Goal: Task Accomplishment & Management: Use online tool/utility

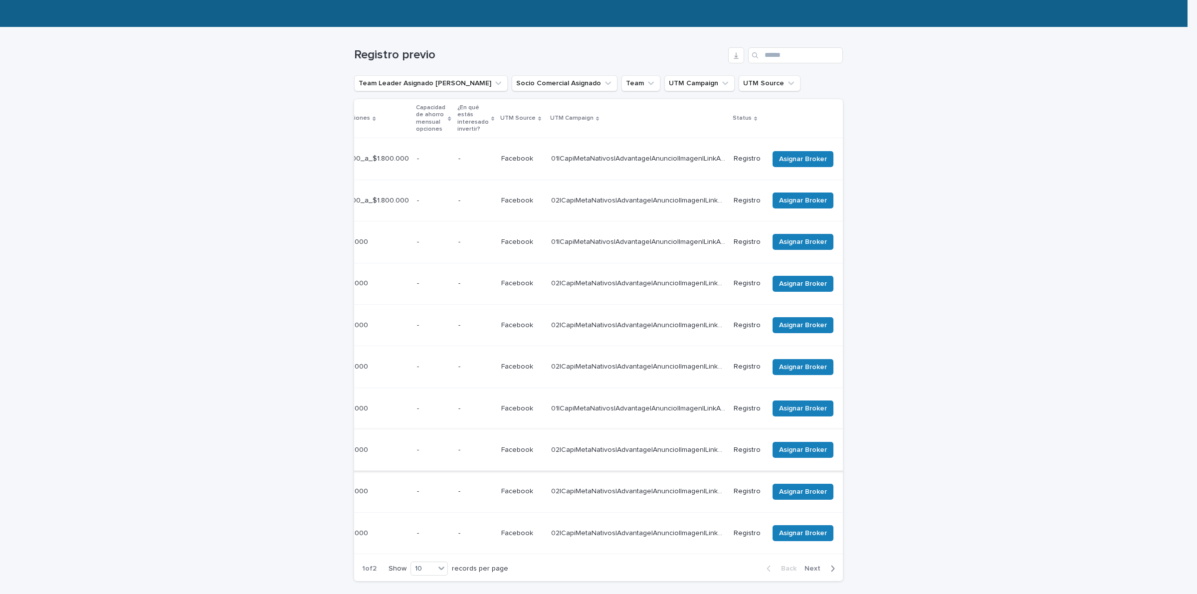
scroll to position [0, 370]
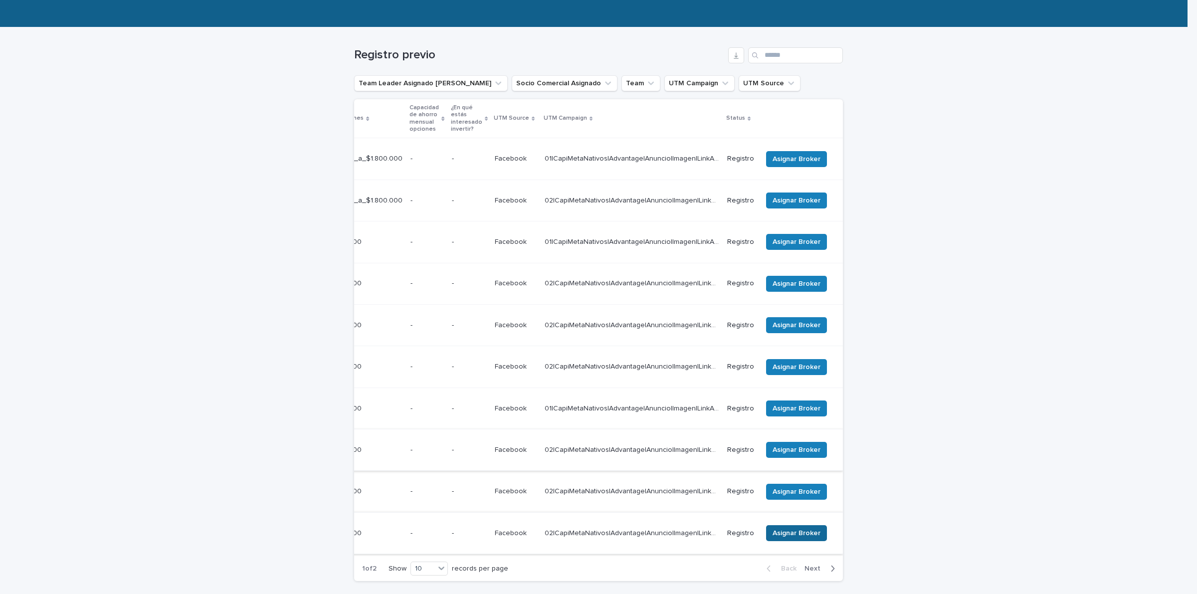
click at [794, 528] on span "Asignar Broker" at bounding box center [797, 533] width 48 height 10
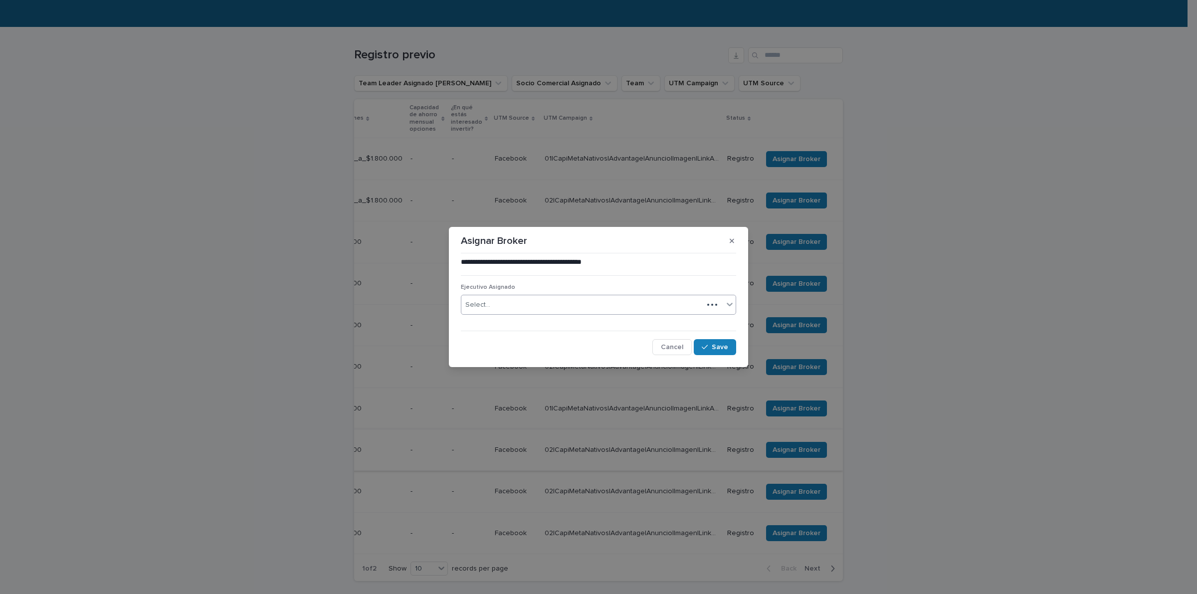
click at [542, 298] on div "Select..." at bounding box center [582, 305] width 242 height 16
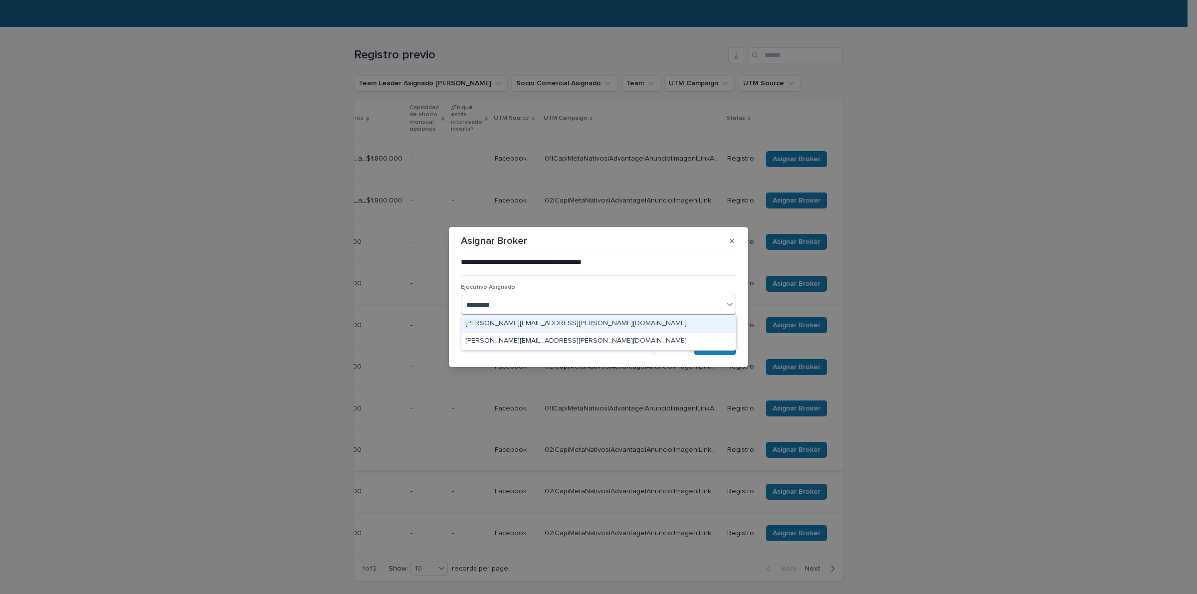
type input "**********"
click at [585, 322] on div "[PERSON_NAME][EMAIL_ADDRESS][PERSON_NAME][DOMAIN_NAME]" at bounding box center [598, 323] width 274 height 17
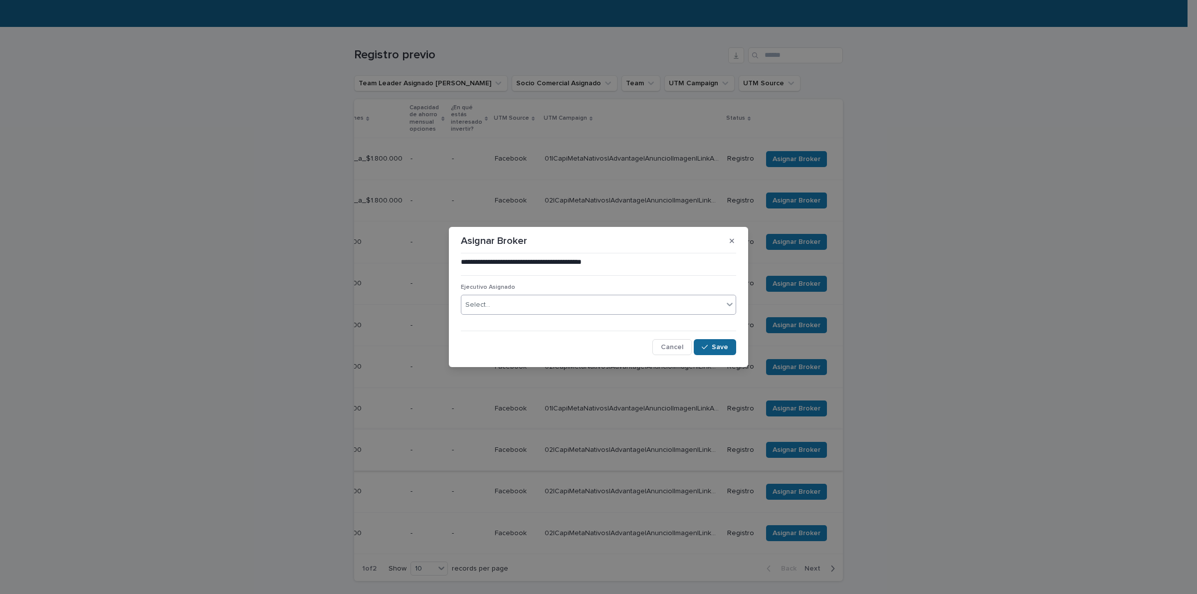
click at [726, 350] on span "Save" at bounding box center [720, 347] width 16 height 7
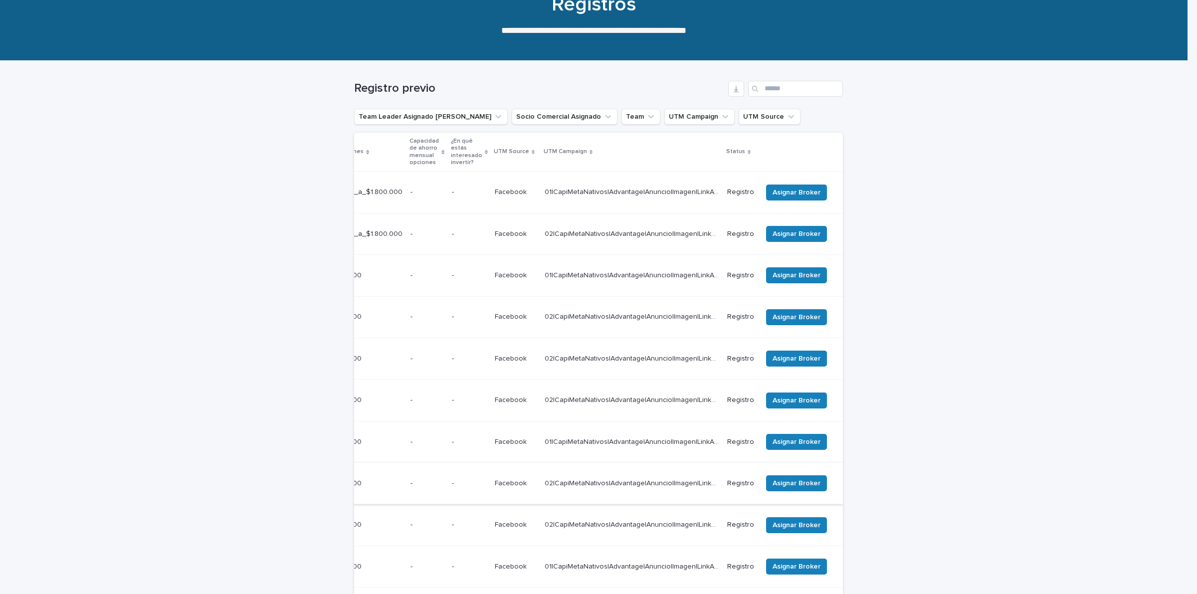
scroll to position [129, 0]
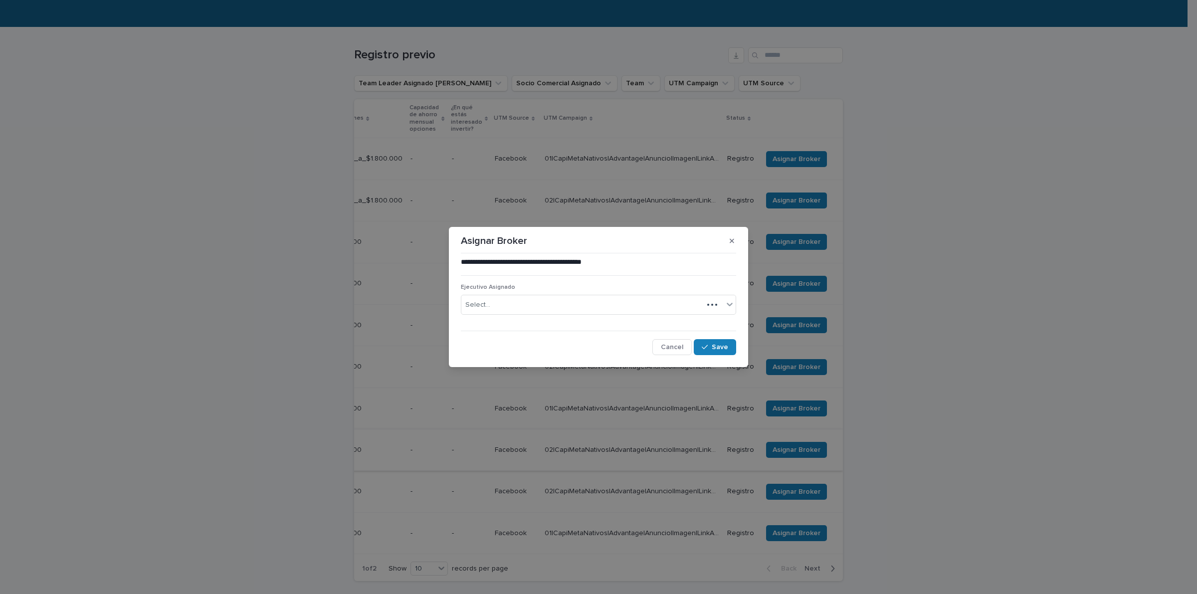
click at [555, 305] on div "Select..." at bounding box center [582, 305] width 242 height 16
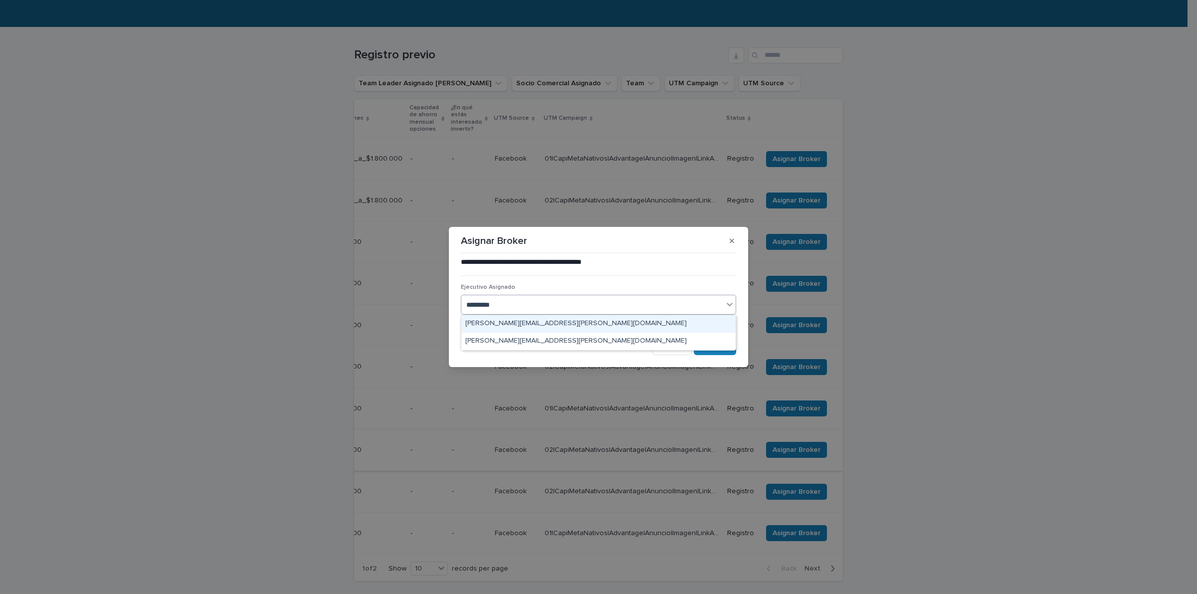
type input "**********"
click at [560, 327] on div "[PERSON_NAME][EMAIL_ADDRESS][PERSON_NAME][DOMAIN_NAME]" at bounding box center [598, 323] width 274 height 17
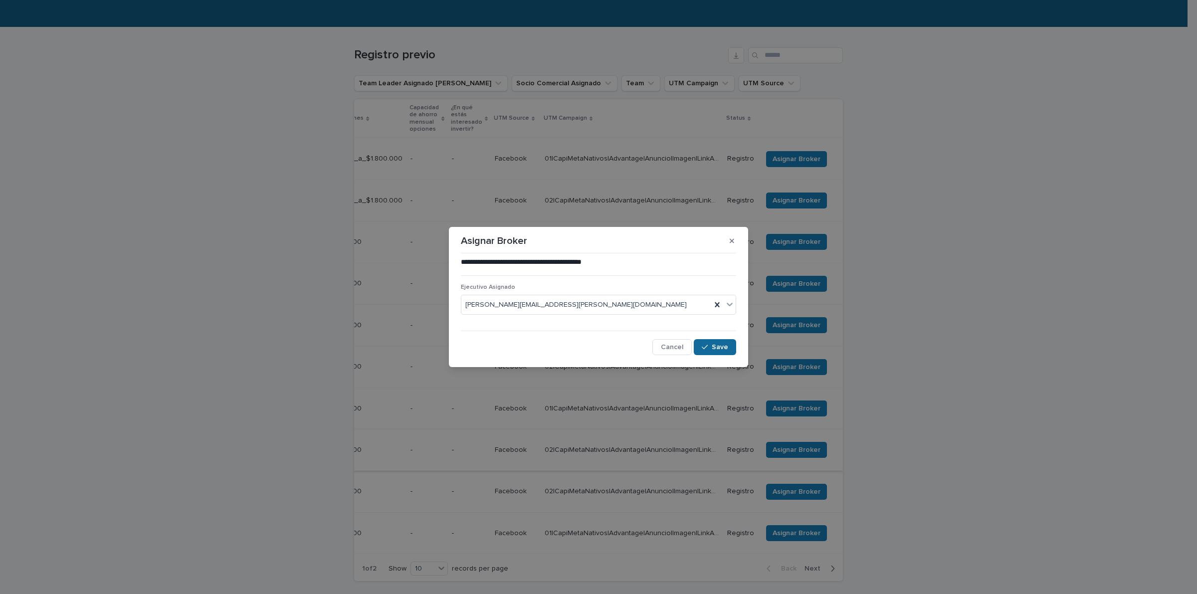
click at [706, 347] on icon "button" at bounding box center [705, 347] width 6 height 7
click at [570, 308] on div "Select..." at bounding box center [592, 305] width 262 height 16
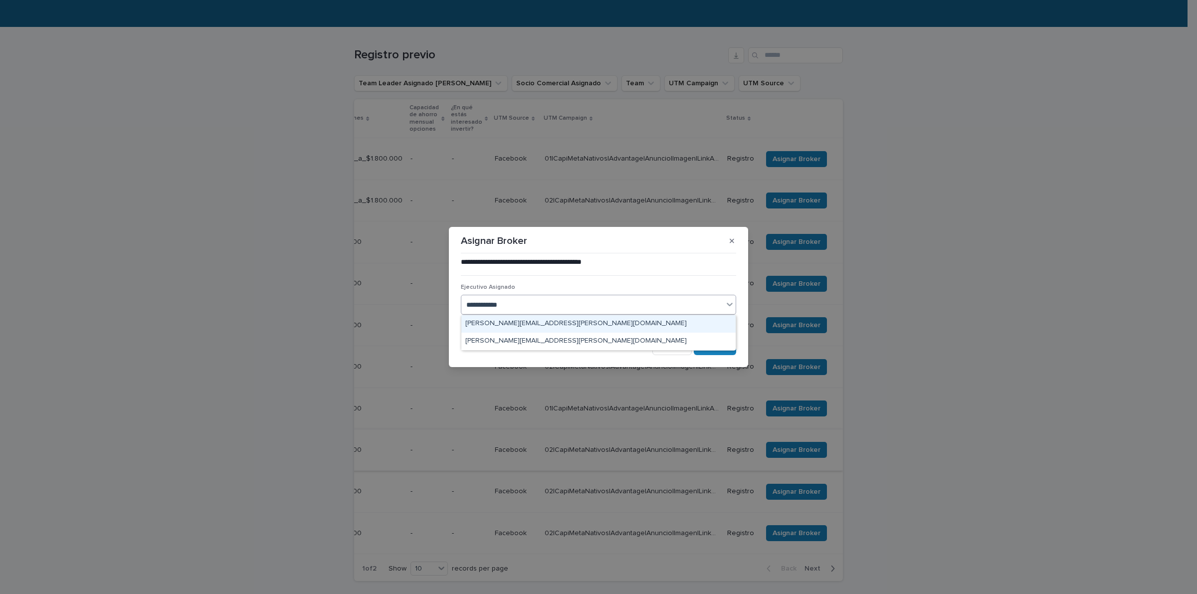
type input "**********"
click at [661, 326] on div "[PERSON_NAME][EMAIL_ADDRESS][PERSON_NAME][DOMAIN_NAME]" at bounding box center [598, 323] width 274 height 17
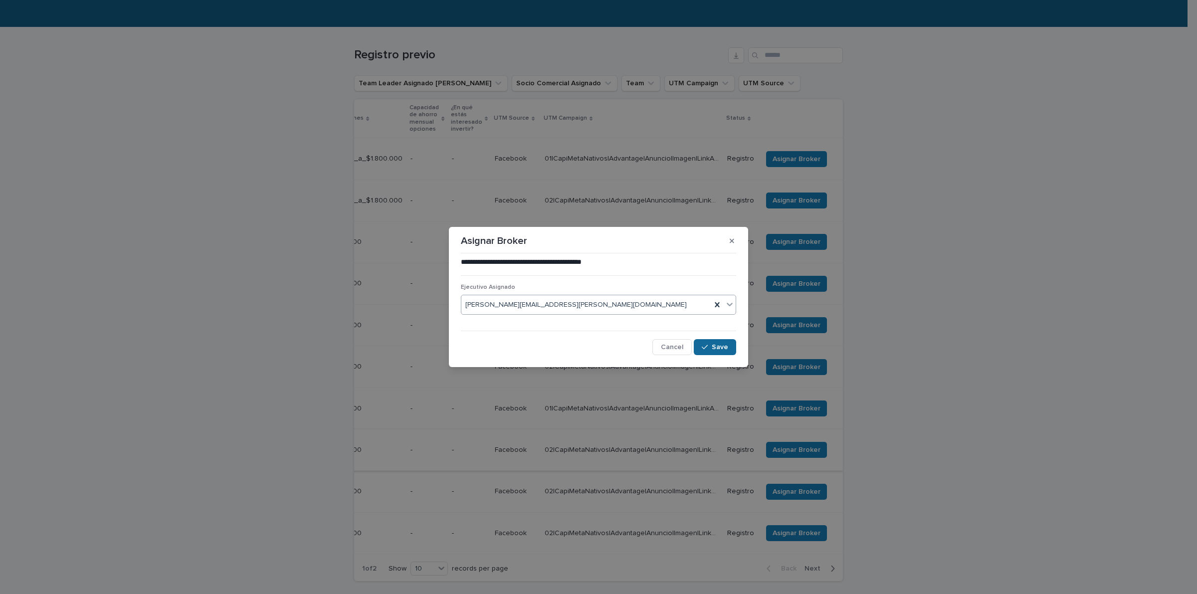
click at [708, 351] on button "Save" at bounding box center [715, 347] width 42 height 16
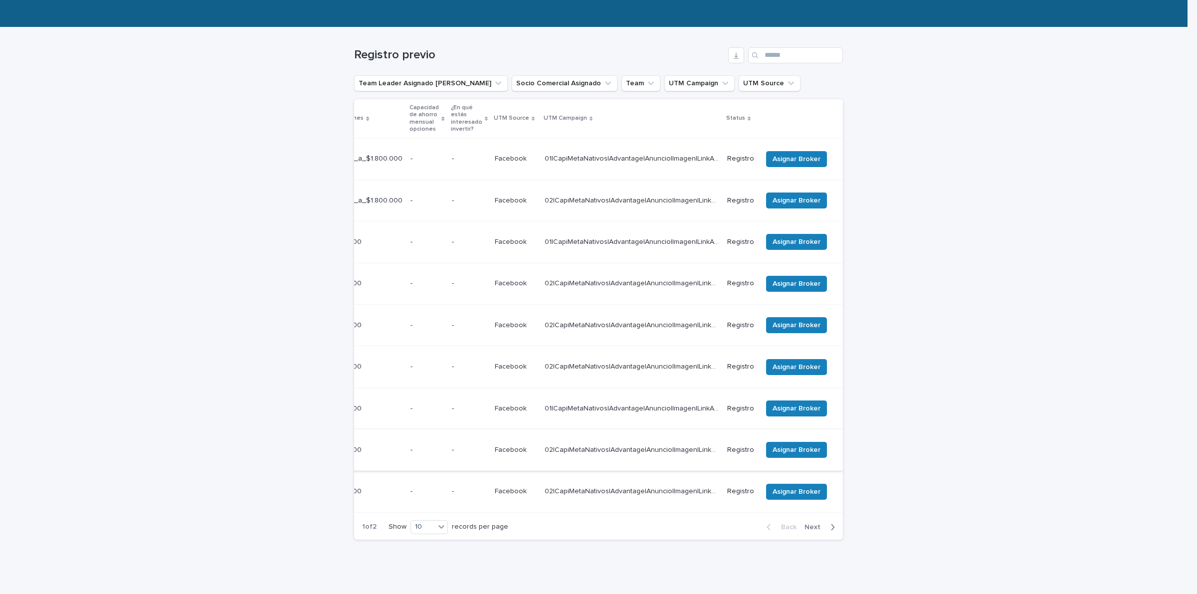
scroll to position [95, 0]
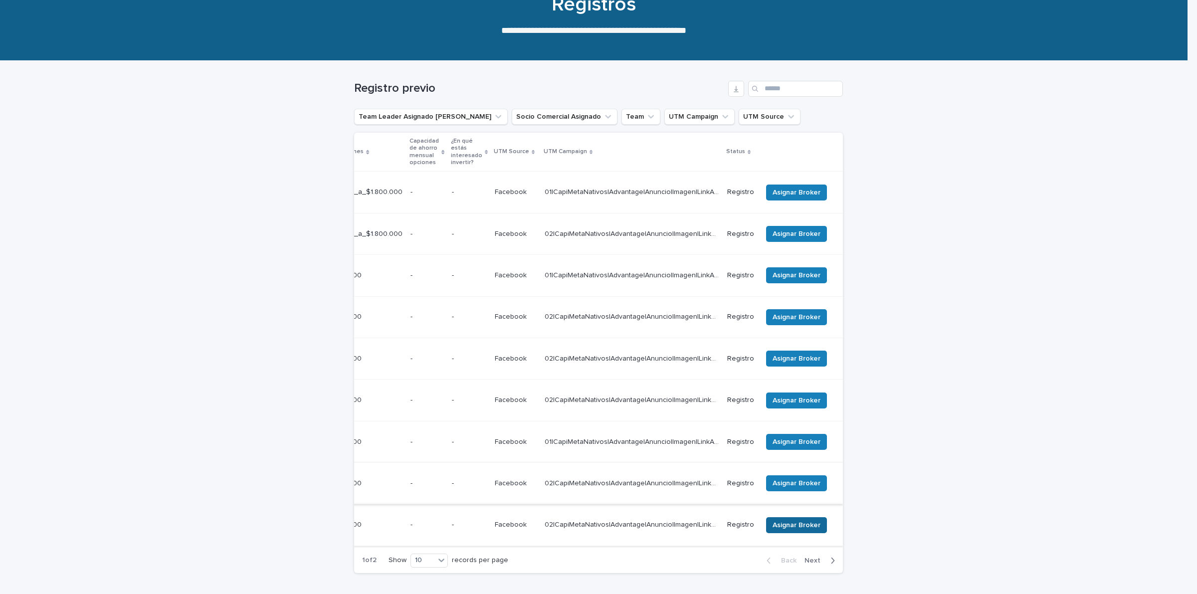
click at [774, 517] on button "Asignar Broker" at bounding box center [796, 525] width 61 height 16
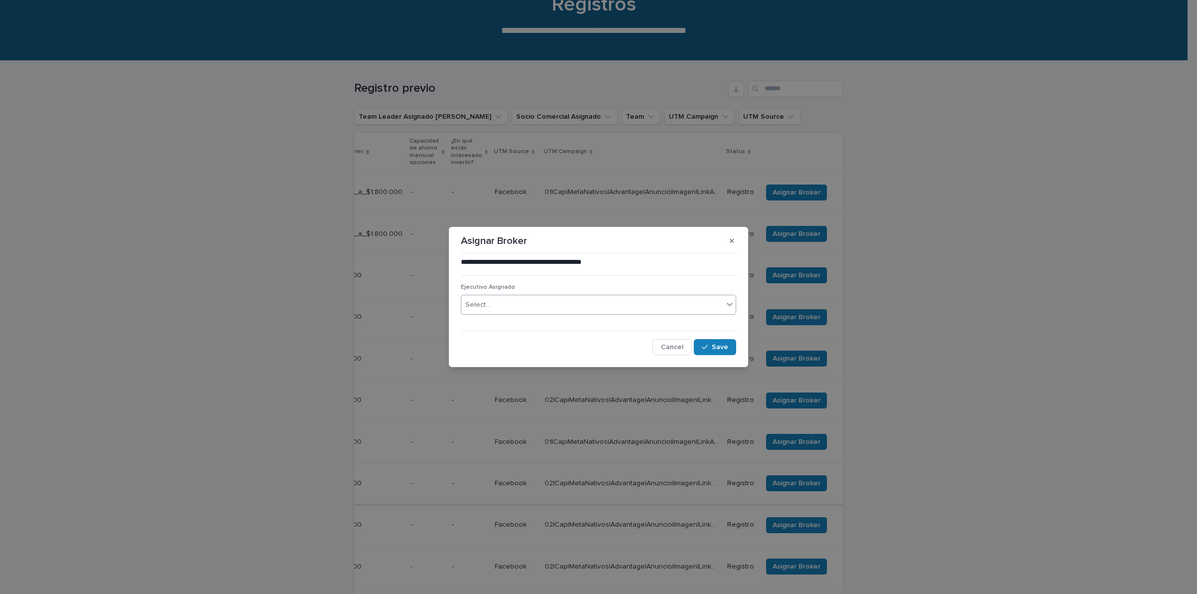
drag, startPoint x: 596, startPoint y: 307, endPoint x: 594, endPoint y: 301, distance: 6.3
click at [596, 305] on div "Select..." at bounding box center [592, 305] width 262 height 16
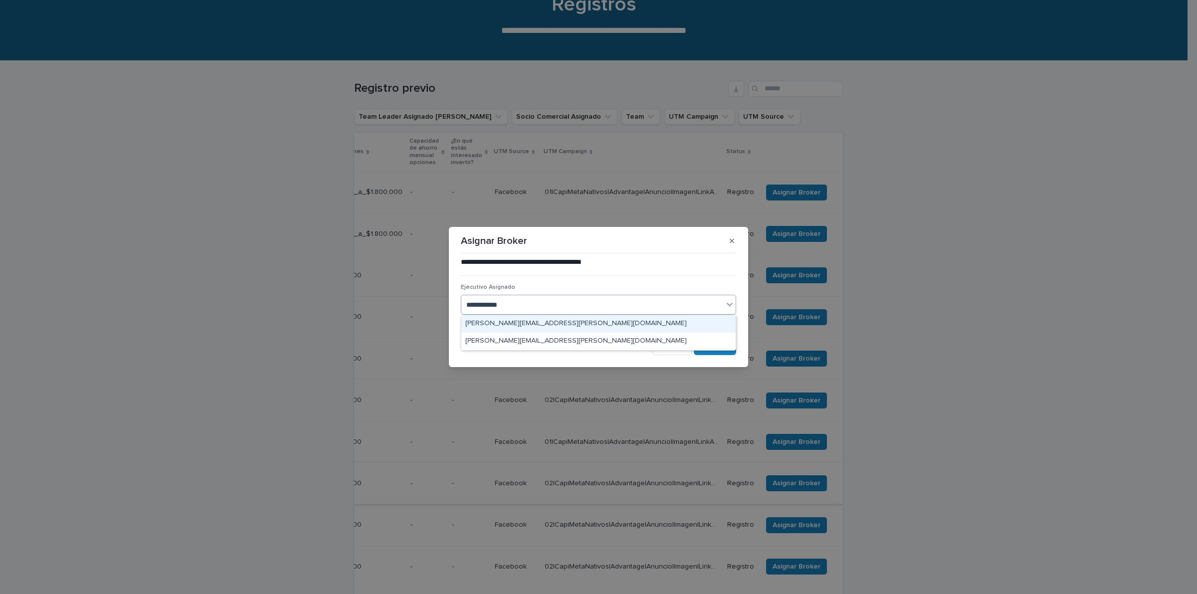
type input "**********"
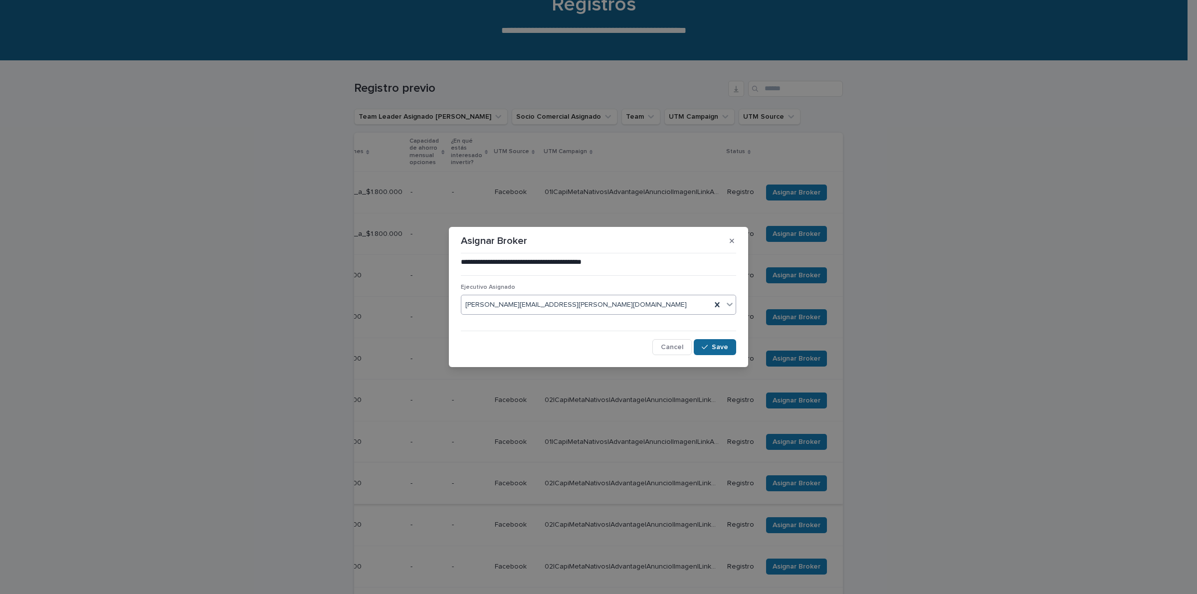
click at [714, 345] on span "Save" at bounding box center [720, 347] width 16 height 7
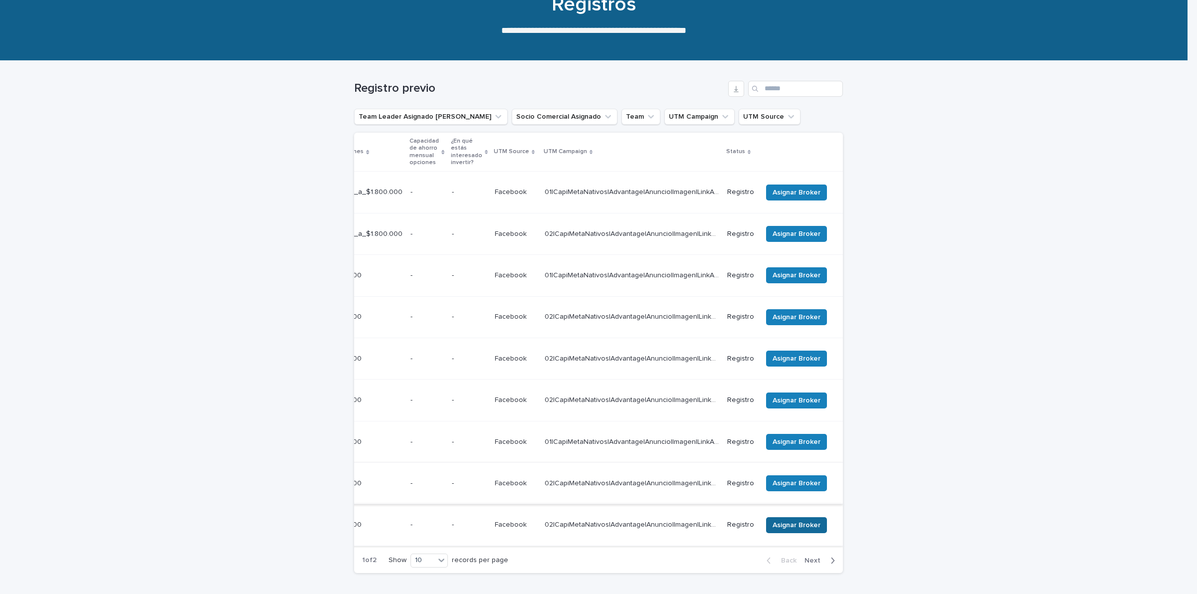
click at [791, 517] on button "Asignar Broker" at bounding box center [796, 525] width 61 height 16
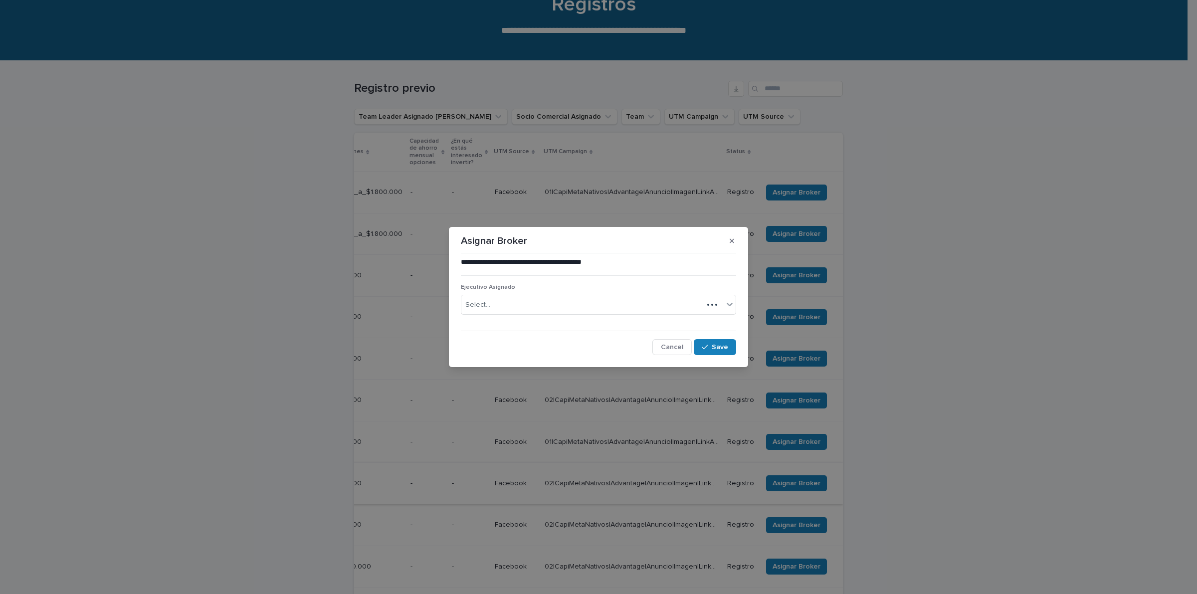
click at [584, 302] on div "Select..." at bounding box center [582, 305] width 242 height 16
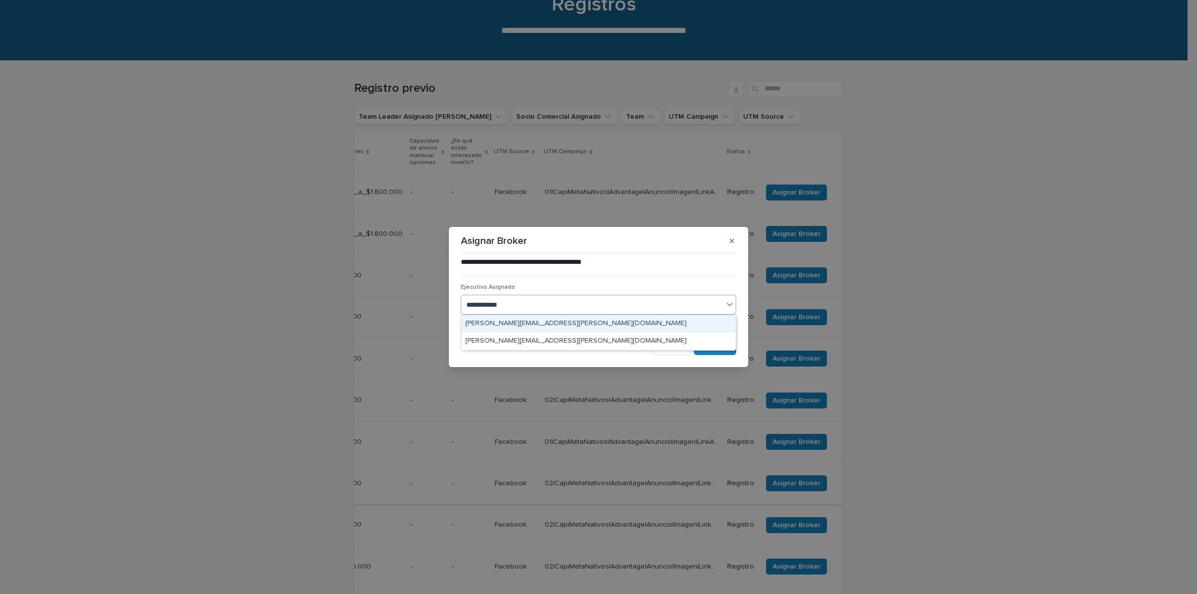
type input "**********"
click at [574, 325] on div "[PERSON_NAME][EMAIL_ADDRESS][PERSON_NAME][DOMAIN_NAME]" at bounding box center [598, 323] width 274 height 17
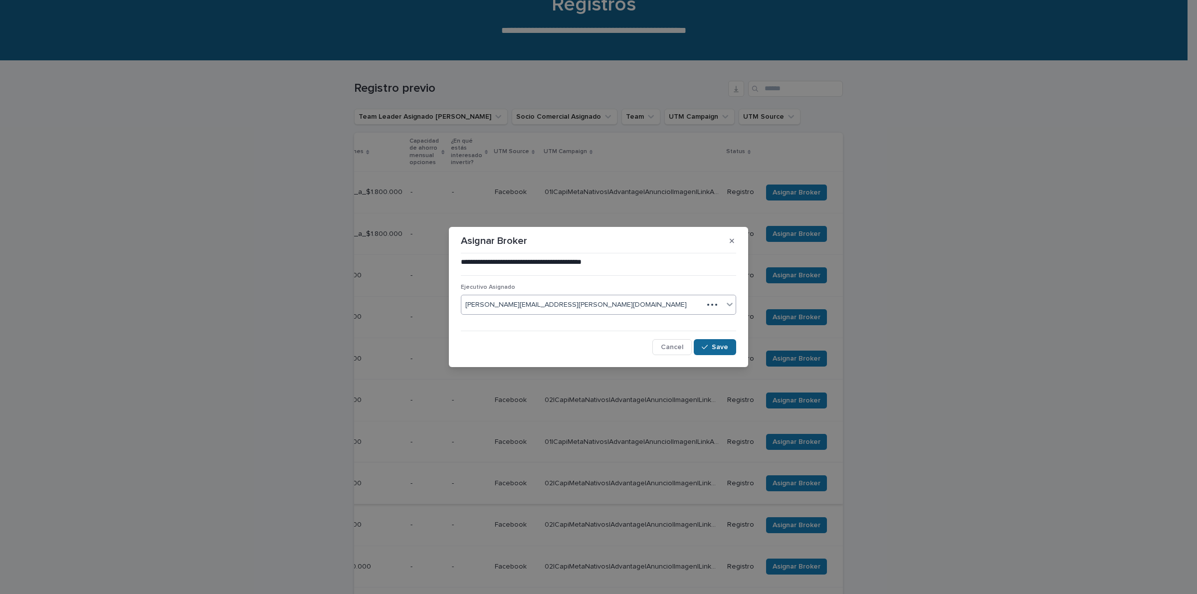
click at [724, 352] on button "Save" at bounding box center [715, 347] width 42 height 16
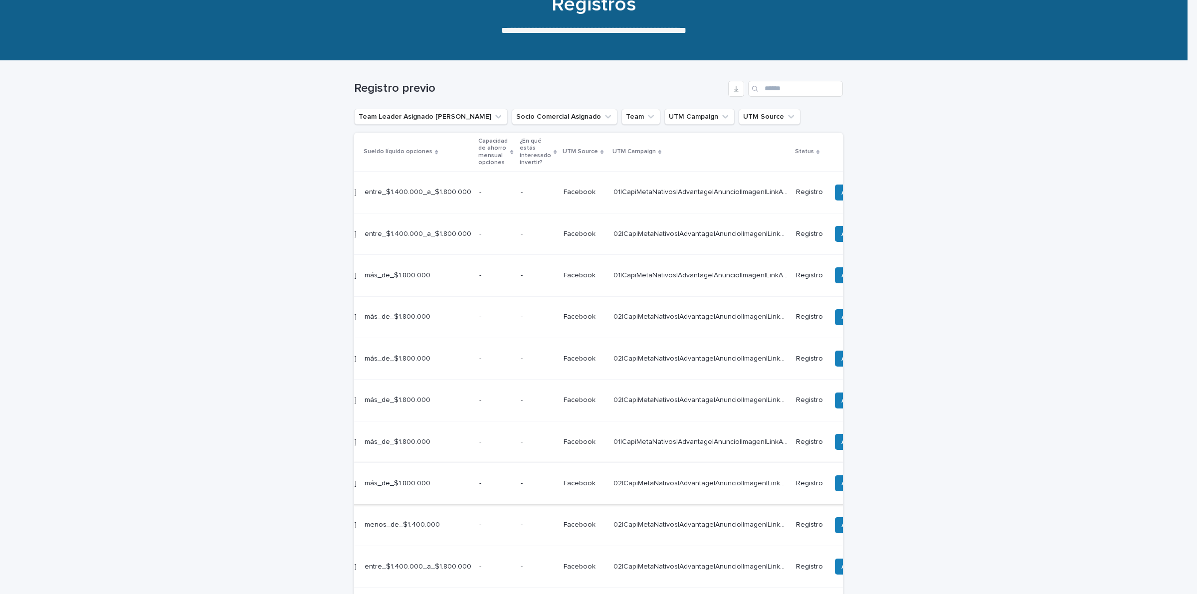
scroll to position [0, 370]
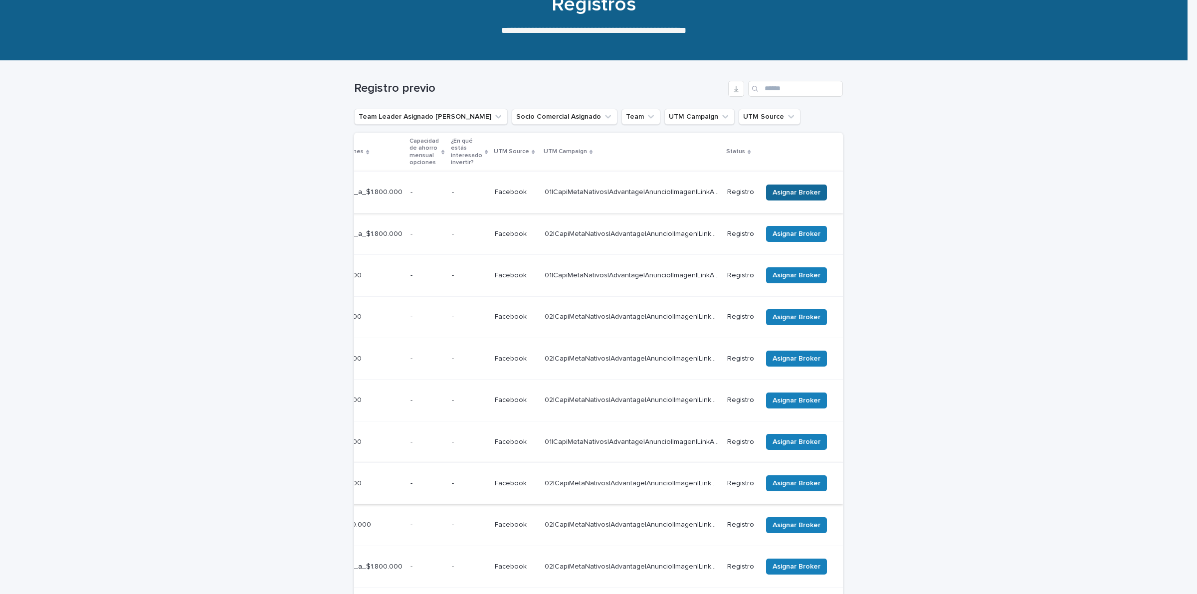
click at [793, 188] on span "Asignar Broker" at bounding box center [797, 193] width 48 height 10
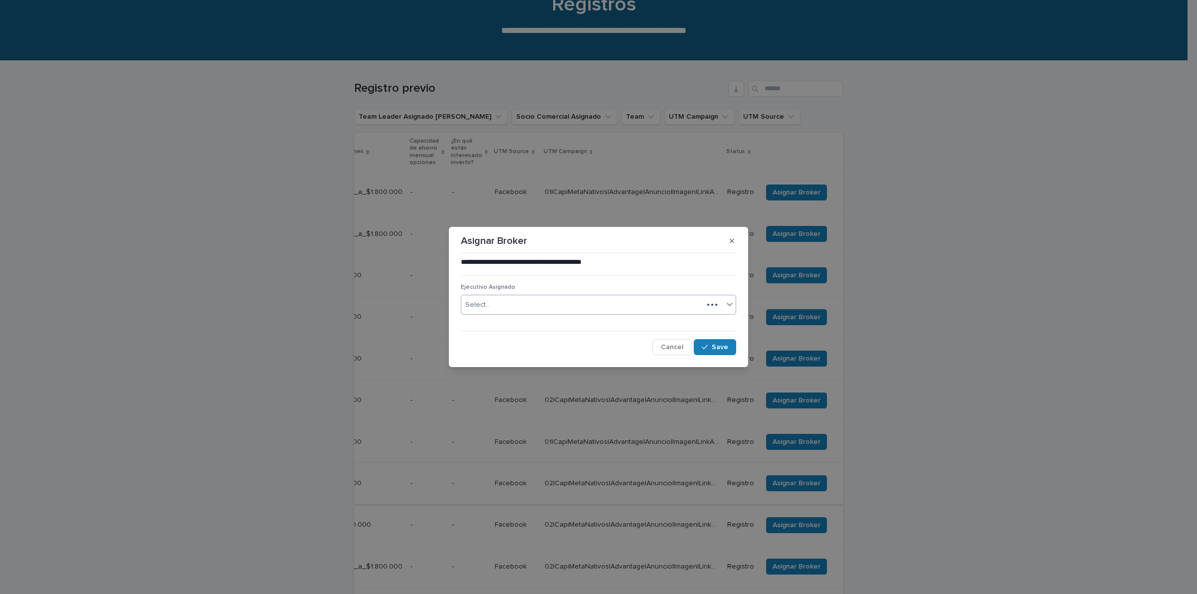
click at [572, 305] on div "Select..." at bounding box center [582, 305] width 242 height 16
type input "*******"
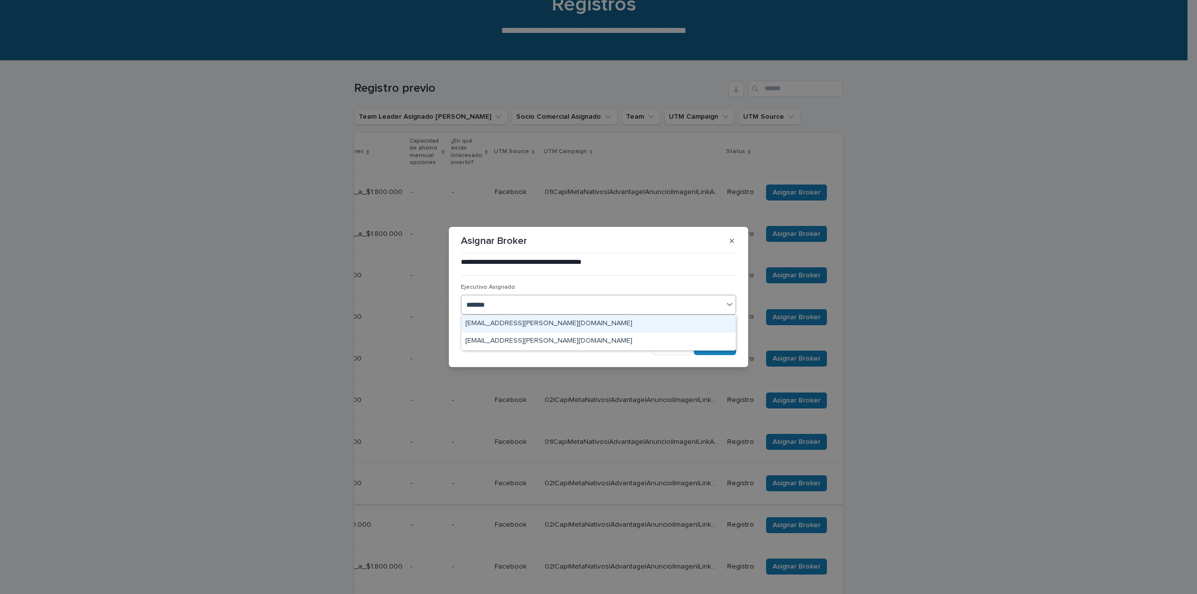
click at [570, 320] on div "[EMAIL_ADDRESS][PERSON_NAME][DOMAIN_NAME]" at bounding box center [598, 323] width 274 height 17
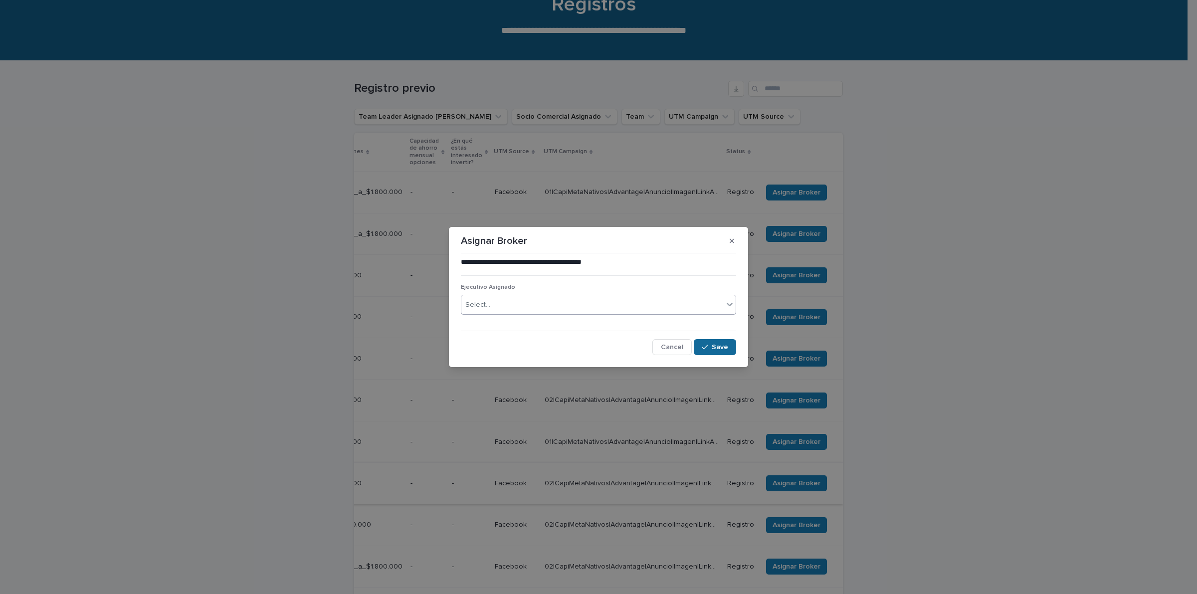
click at [726, 347] on span "Save" at bounding box center [720, 347] width 16 height 7
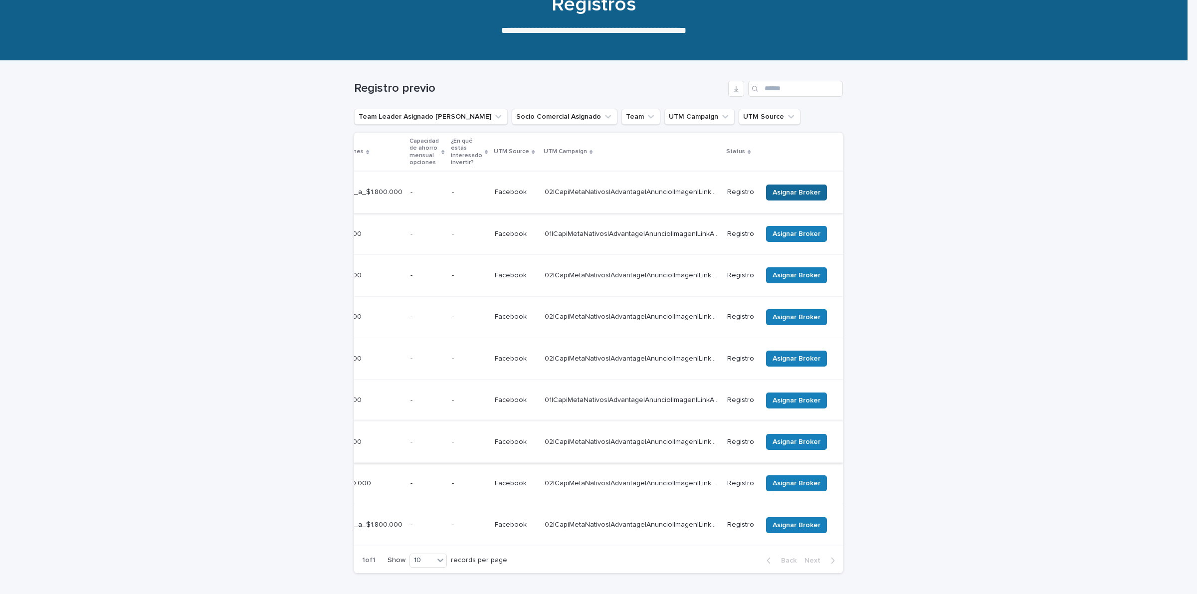
click at [786, 188] on span "Asignar Broker" at bounding box center [797, 193] width 48 height 10
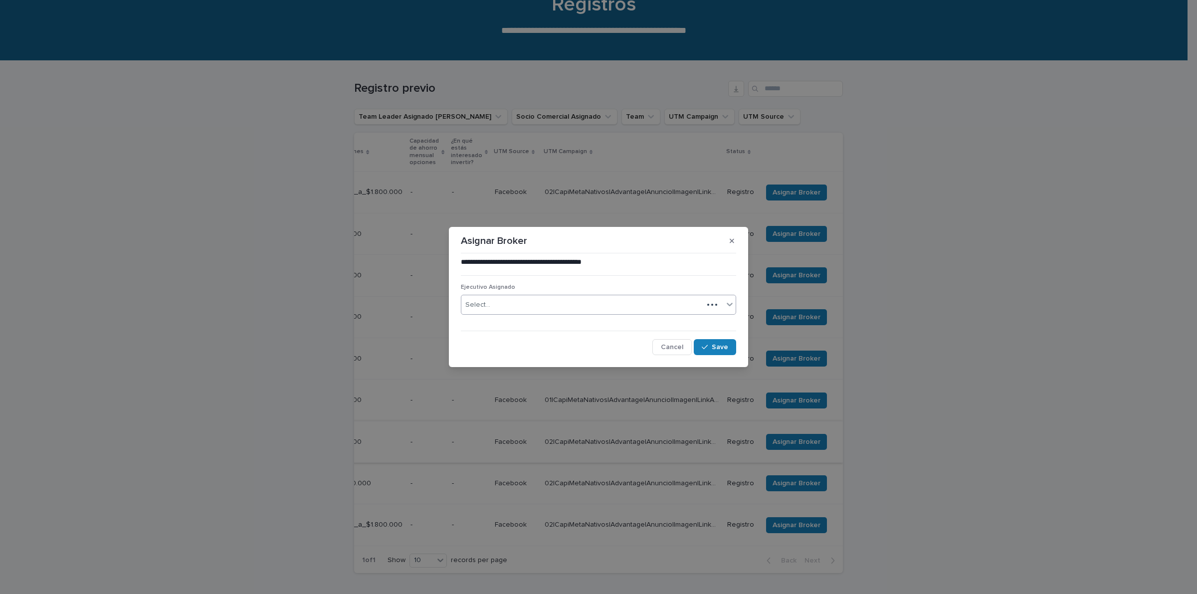
click at [644, 310] on div "Select..." at bounding box center [582, 305] width 242 height 16
type input "*******"
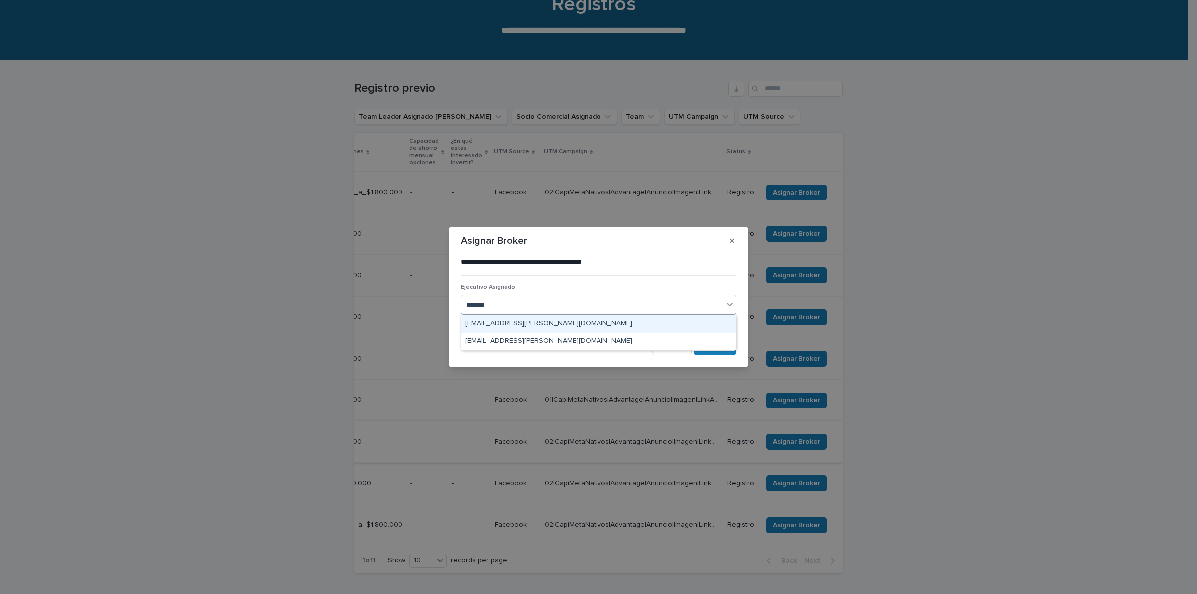
click at [607, 322] on div "[EMAIL_ADDRESS][PERSON_NAME][DOMAIN_NAME]" at bounding box center [598, 323] width 274 height 17
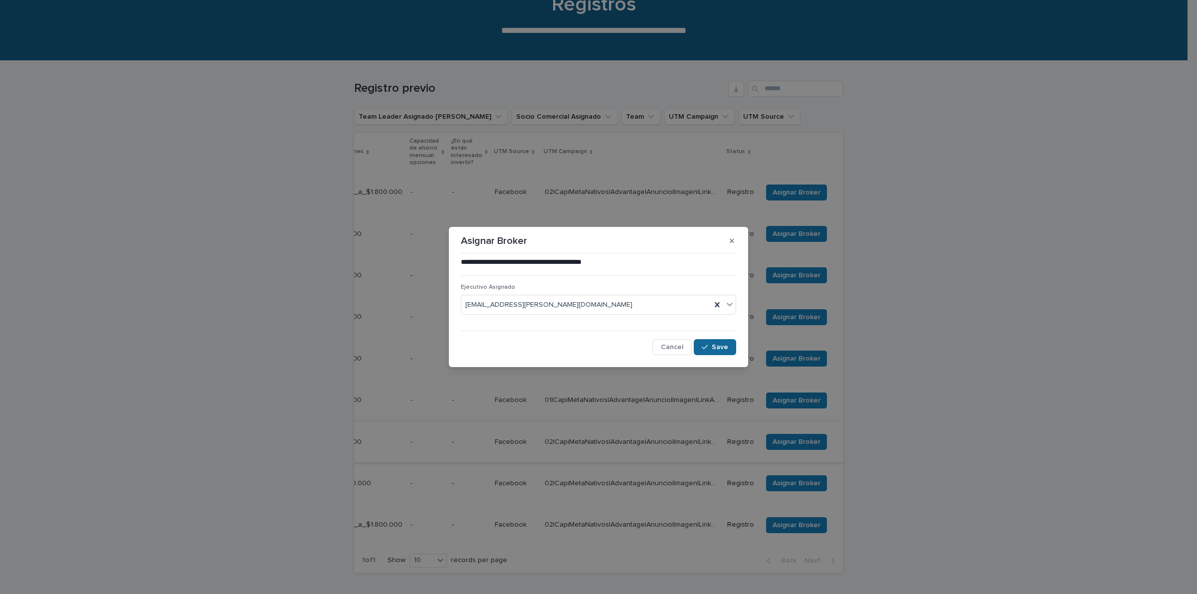
click at [708, 349] on icon "button" at bounding box center [705, 347] width 6 height 7
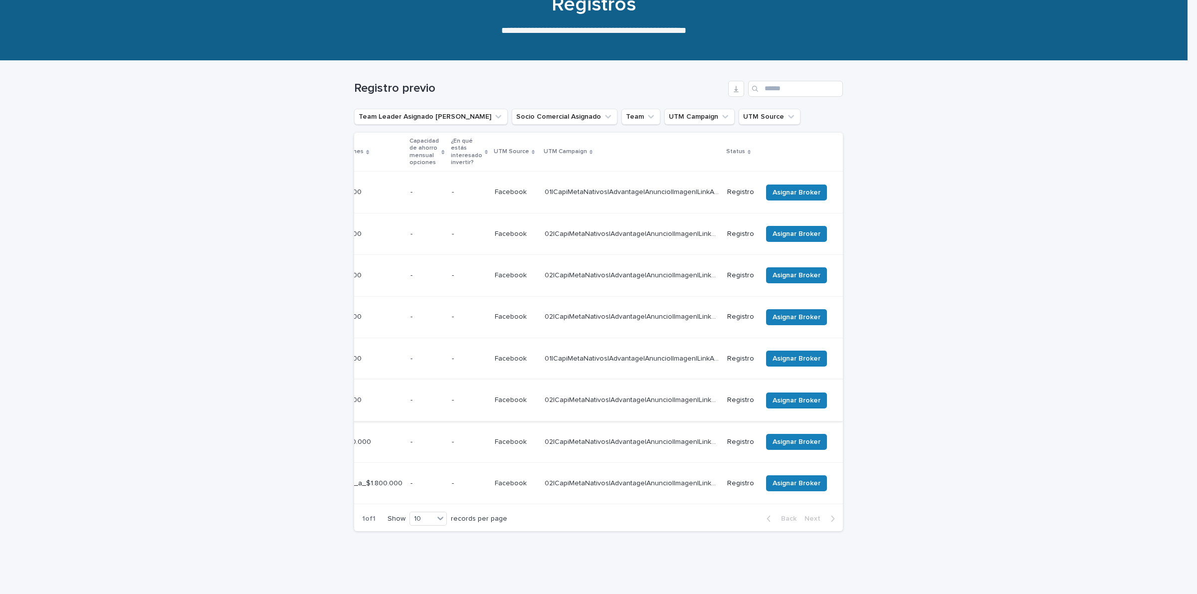
scroll to position [62, 0]
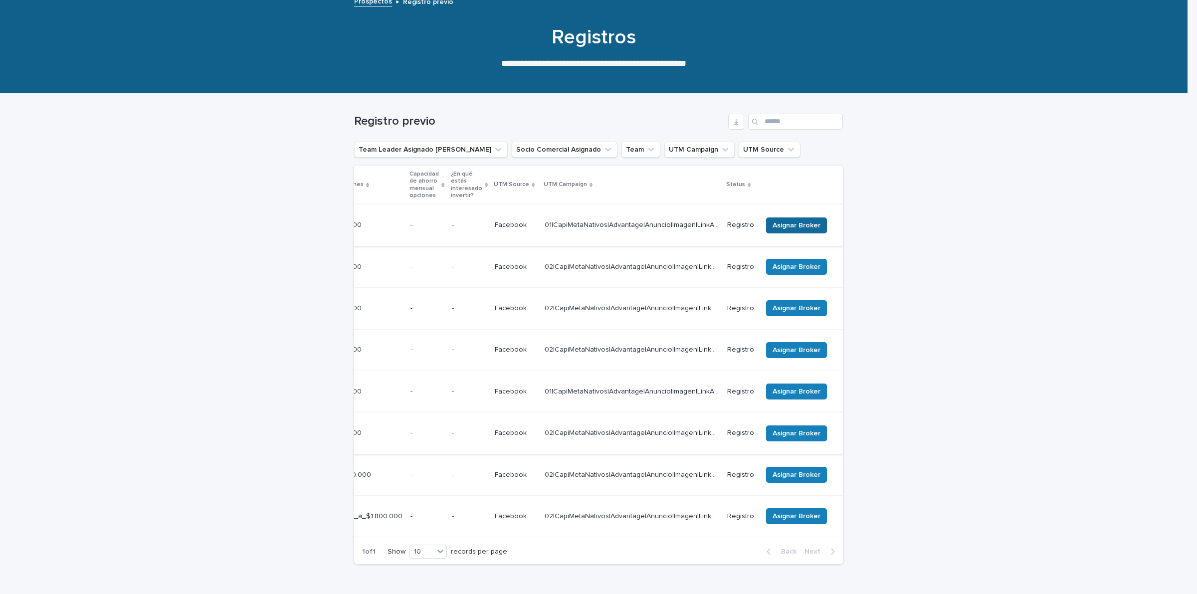
click at [779, 220] on span "Asignar Broker" at bounding box center [797, 225] width 48 height 10
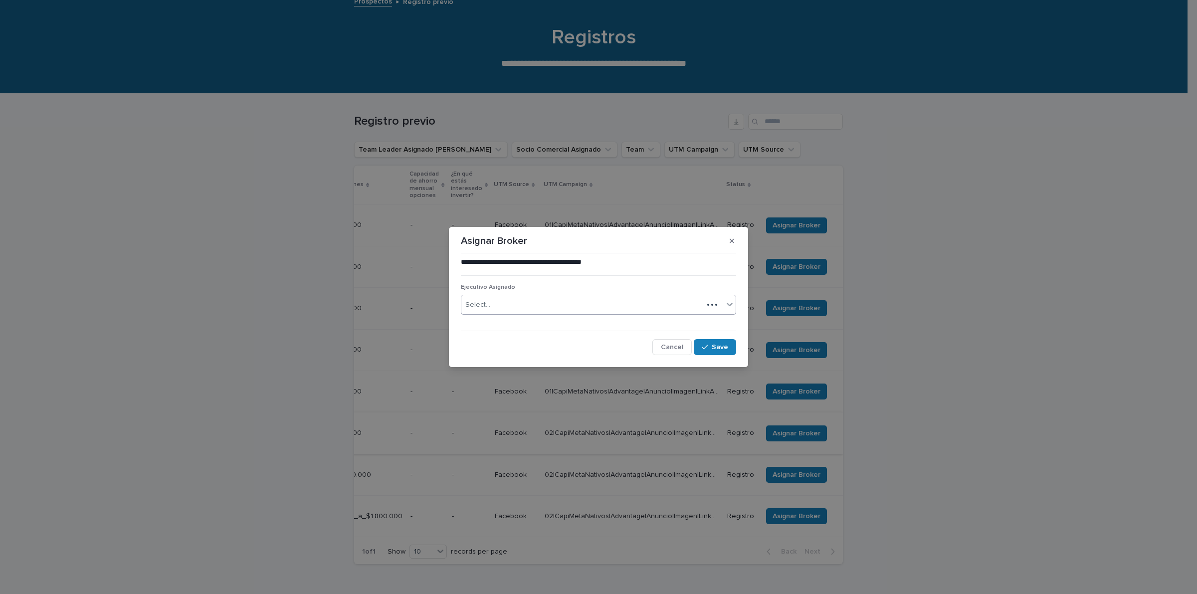
click at [627, 312] on div "Select..." at bounding box center [582, 305] width 242 height 16
type input "*******"
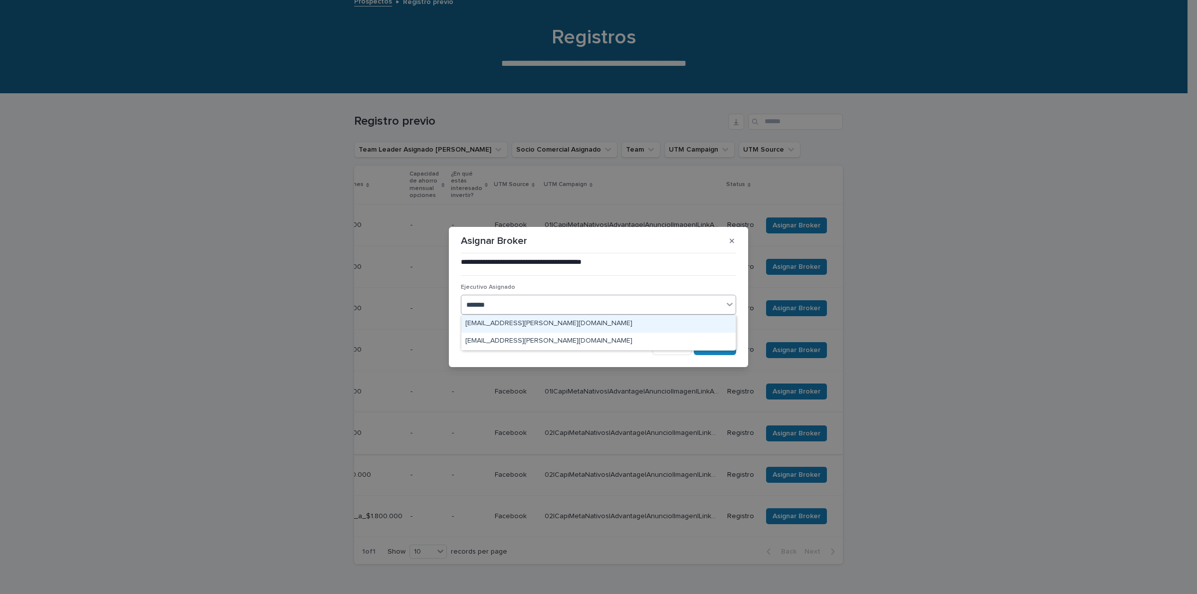
click at [608, 325] on div "[EMAIL_ADDRESS][PERSON_NAME][DOMAIN_NAME]" at bounding box center [598, 323] width 274 height 17
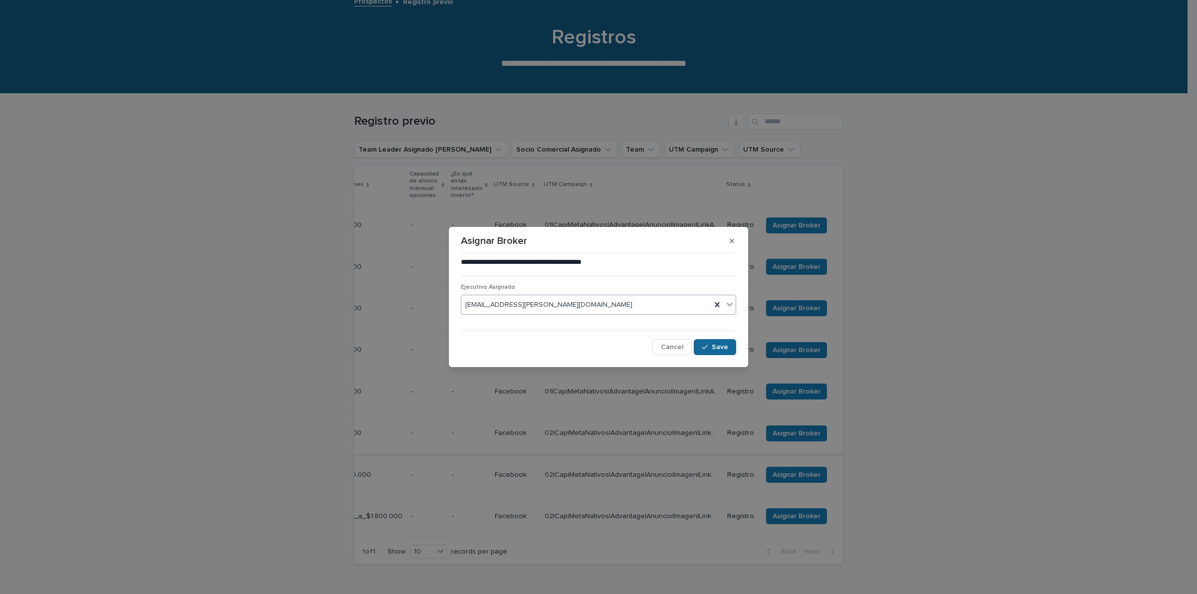
click at [734, 348] on button "Save" at bounding box center [715, 347] width 42 height 16
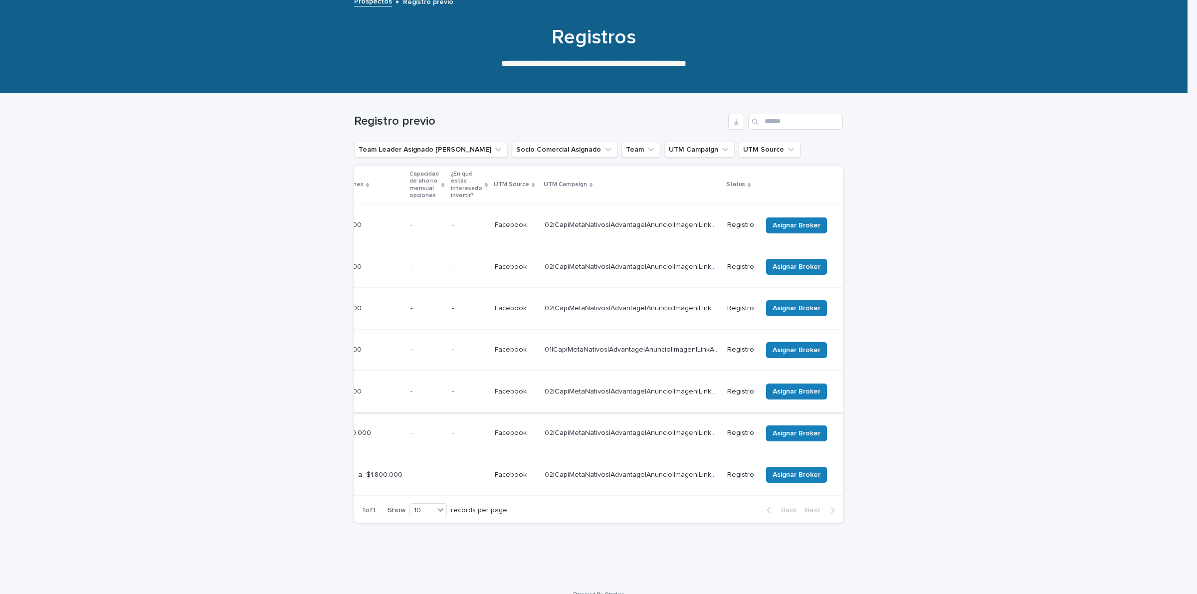
scroll to position [28, 0]
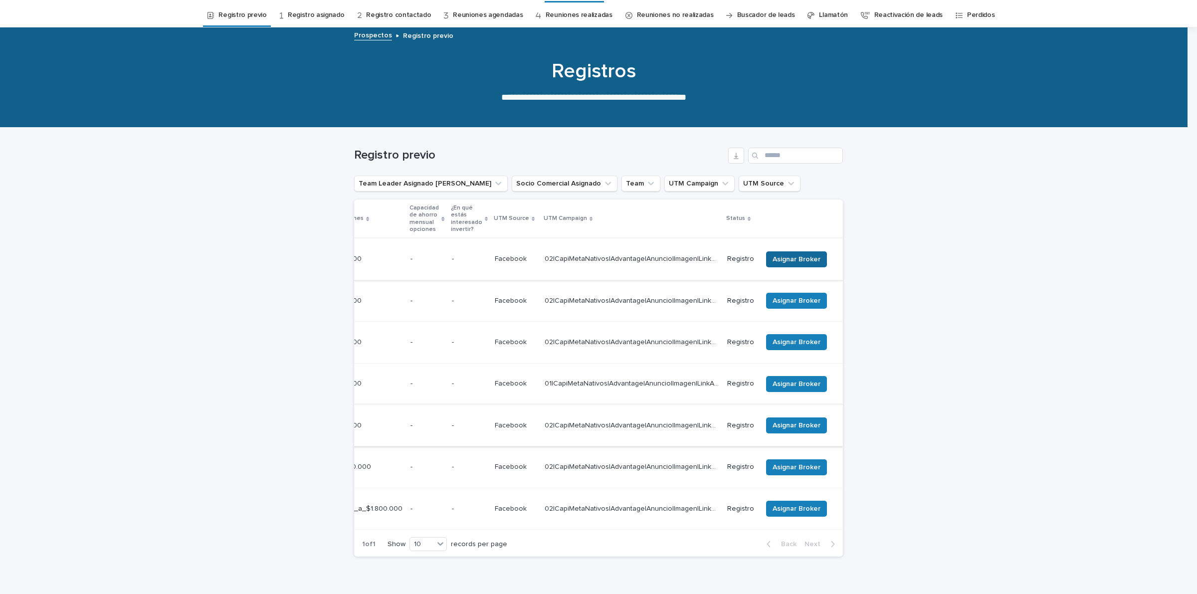
click at [781, 254] on span "Asignar Broker" at bounding box center [797, 259] width 48 height 10
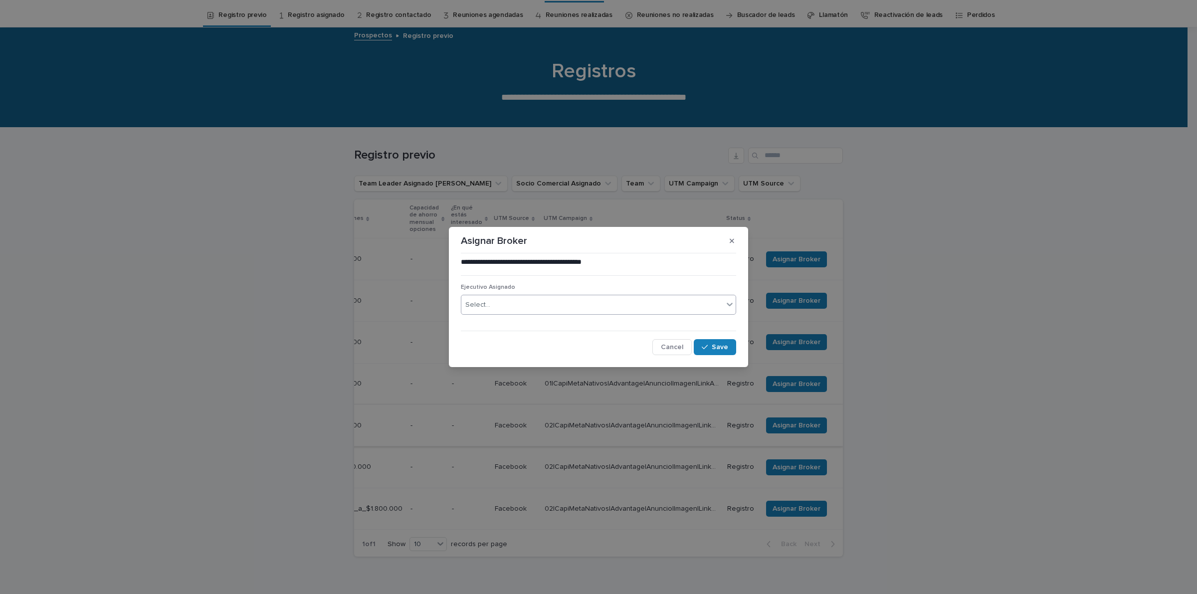
click at [551, 303] on div "Select..." at bounding box center [592, 305] width 262 height 16
type input "*******"
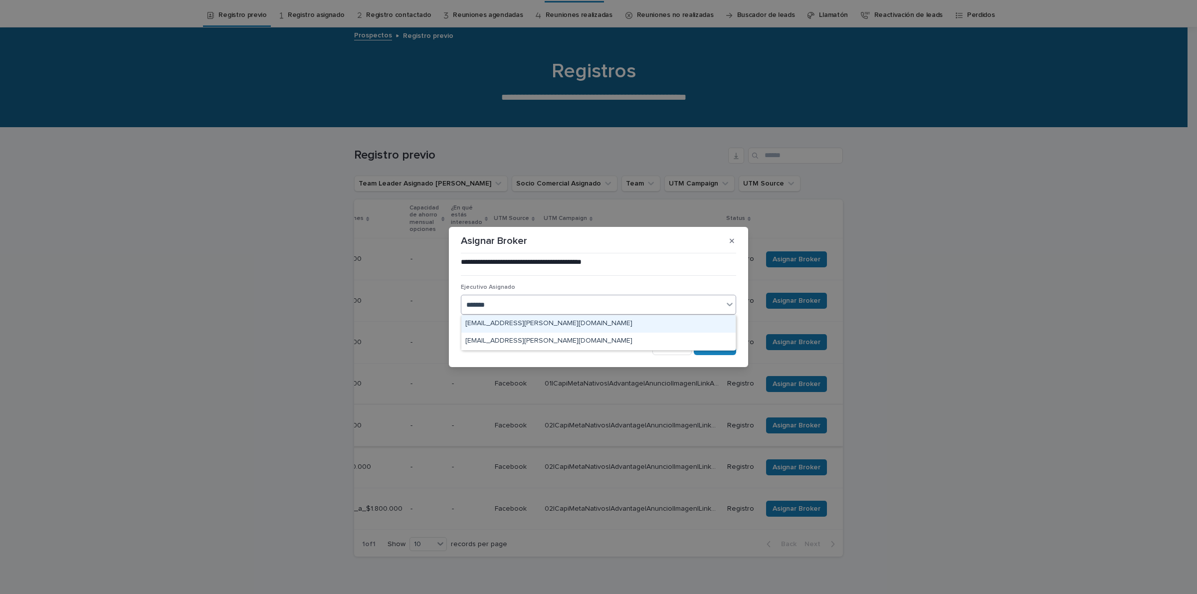
click at [550, 325] on div "[EMAIL_ADDRESS][PERSON_NAME][DOMAIN_NAME]" at bounding box center [598, 323] width 274 height 17
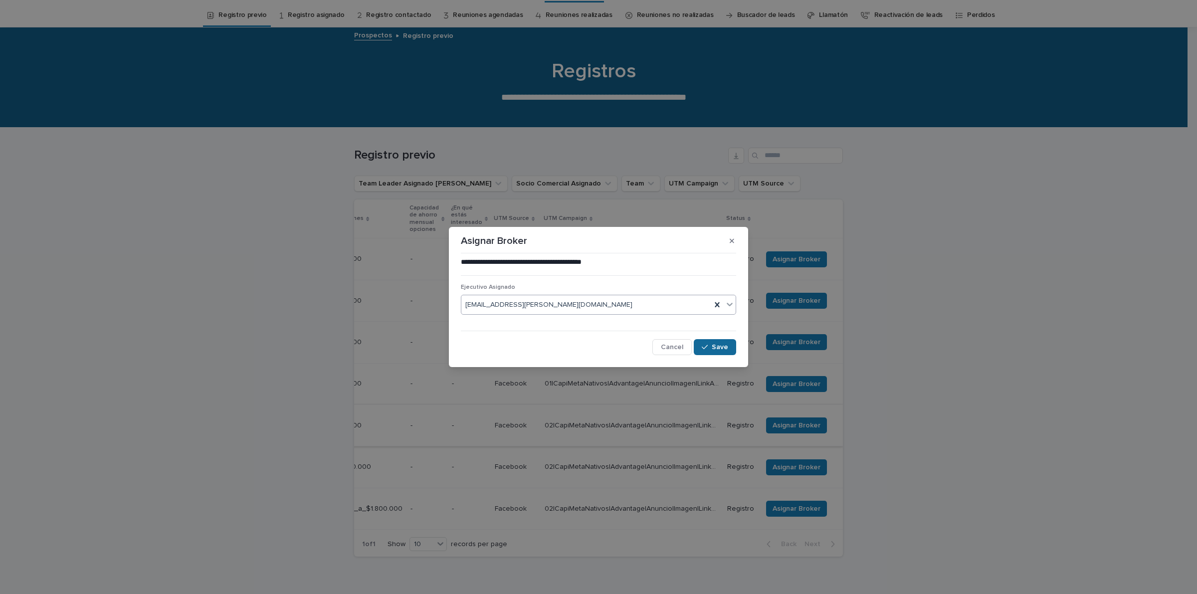
click at [726, 351] on button "Save" at bounding box center [715, 347] width 42 height 16
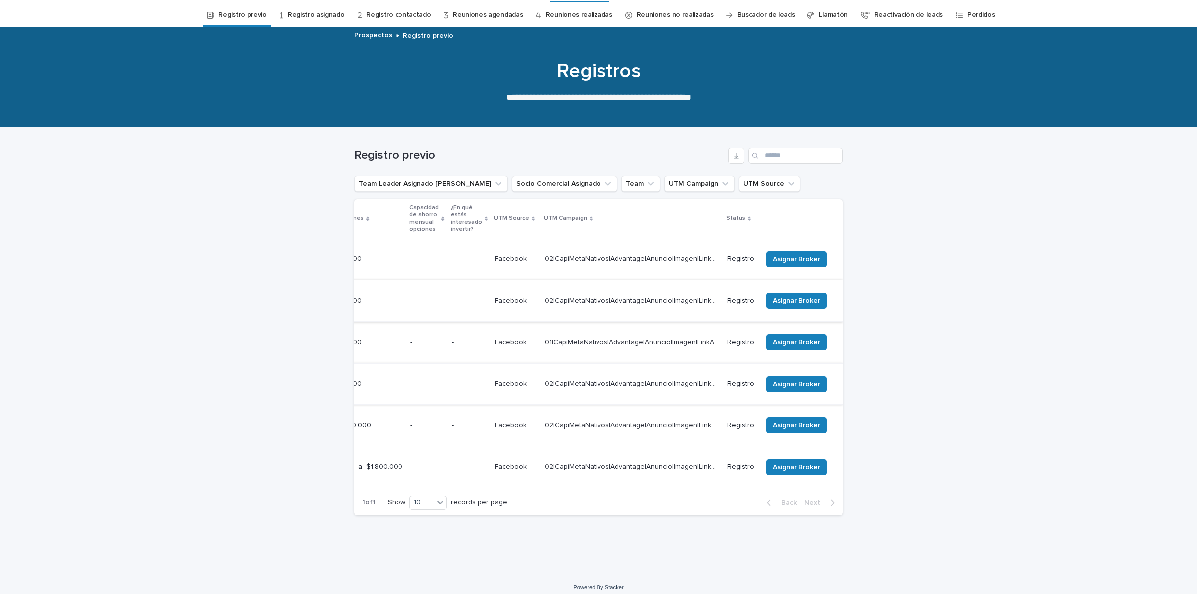
scroll to position [0, 0]
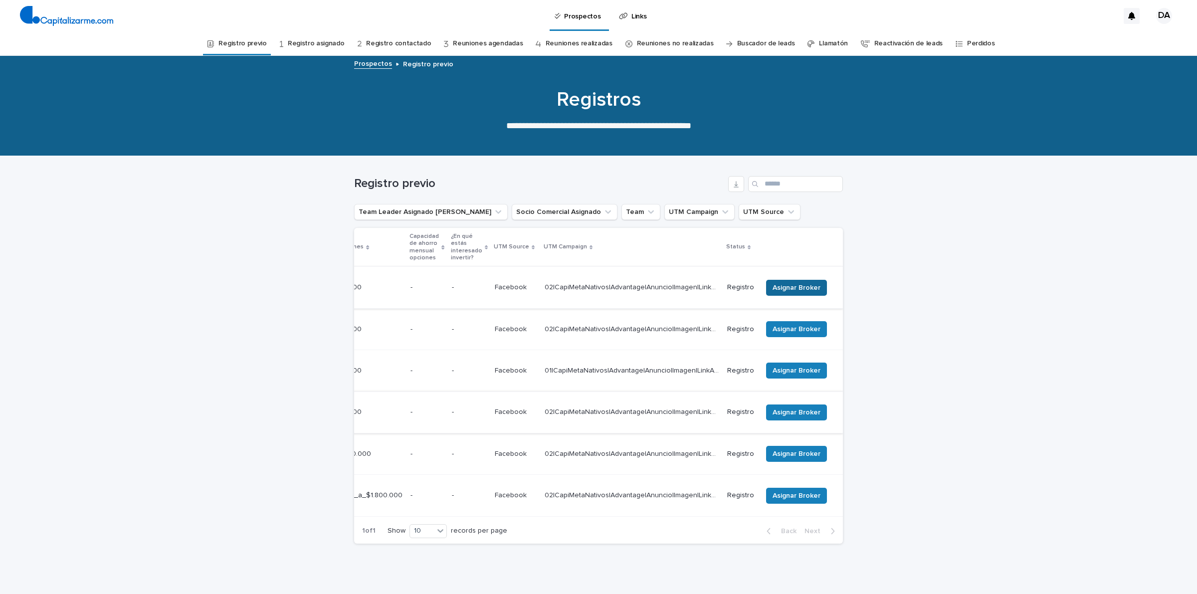
click at [809, 283] on span "Asignar Broker" at bounding box center [797, 288] width 48 height 10
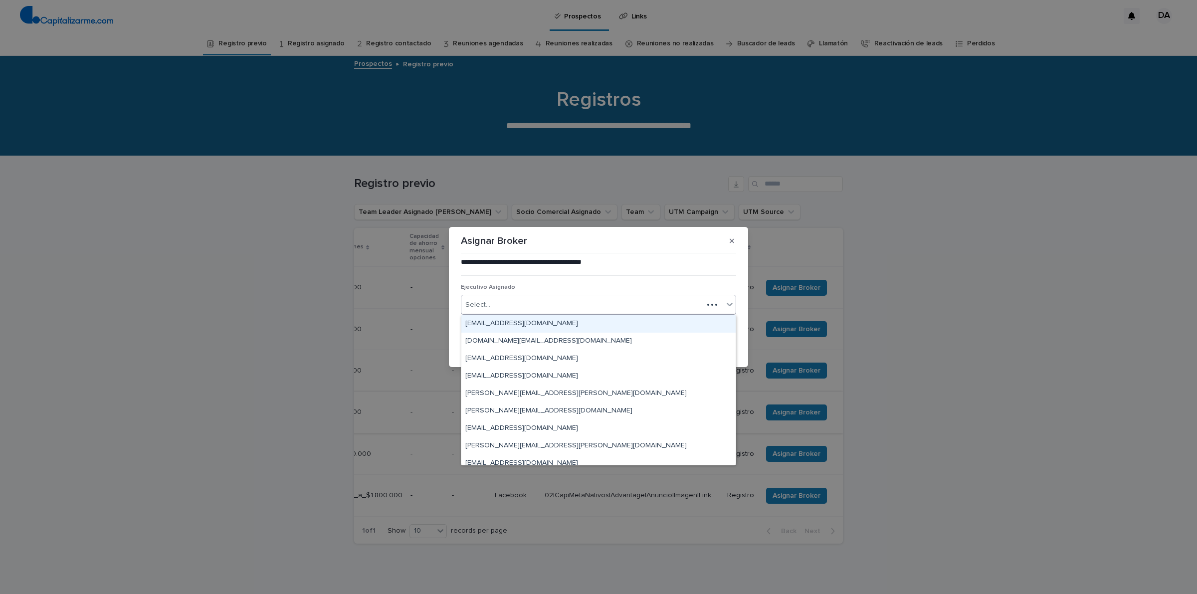
click at [580, 302] on div "Select..." at bounding box center [582, 305] width 242 height 16
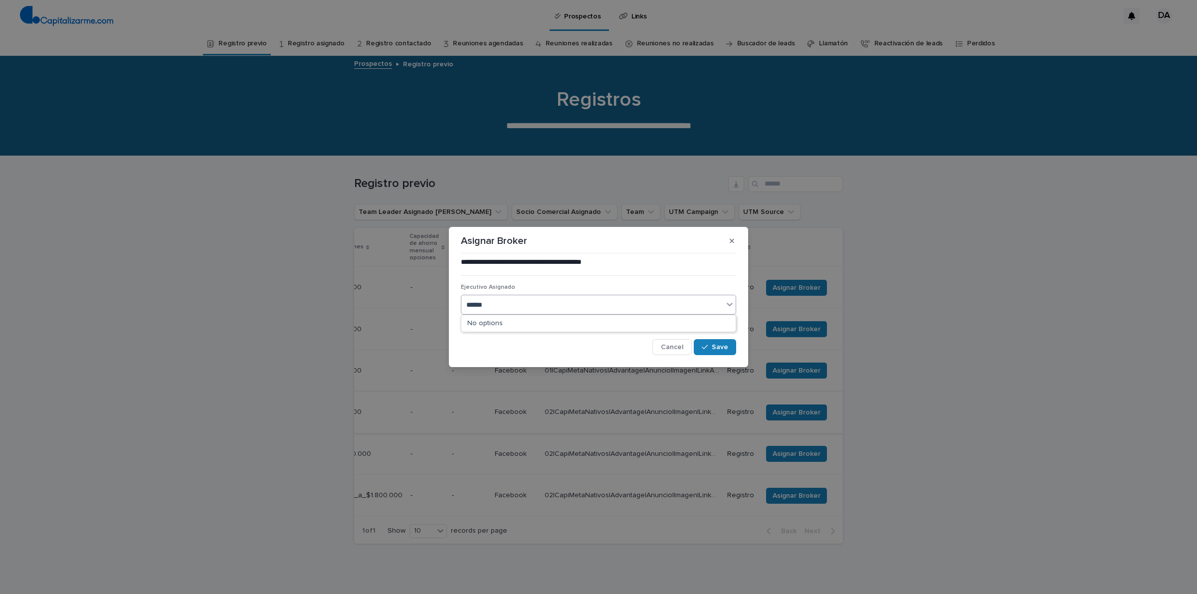
type input "*******"
drag, startPoint x: 577, startPoint y: 323, endPoint x: 591, endPoint y: 325, distance: 14.6
click at [576, 323] on div "[EMAIL_ADDRESS][PERSON_NAME][DOMAIN_NAME]" at bounding box center [598, 323] width 274 height 17
click at [705, 347] on icon "button" at bounding box center [705, 347] width 6 height 7
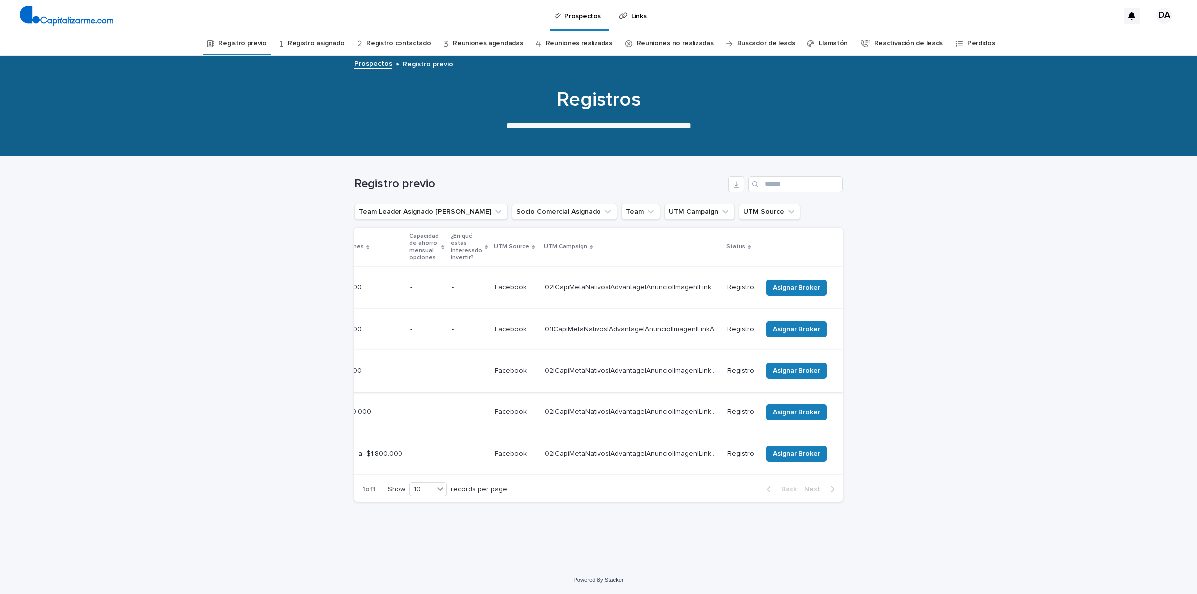
scroll to position [0, 367]
click at [812, 288] on span "Asignar Broker" at bounding box center [797, 288] width 48 height 10
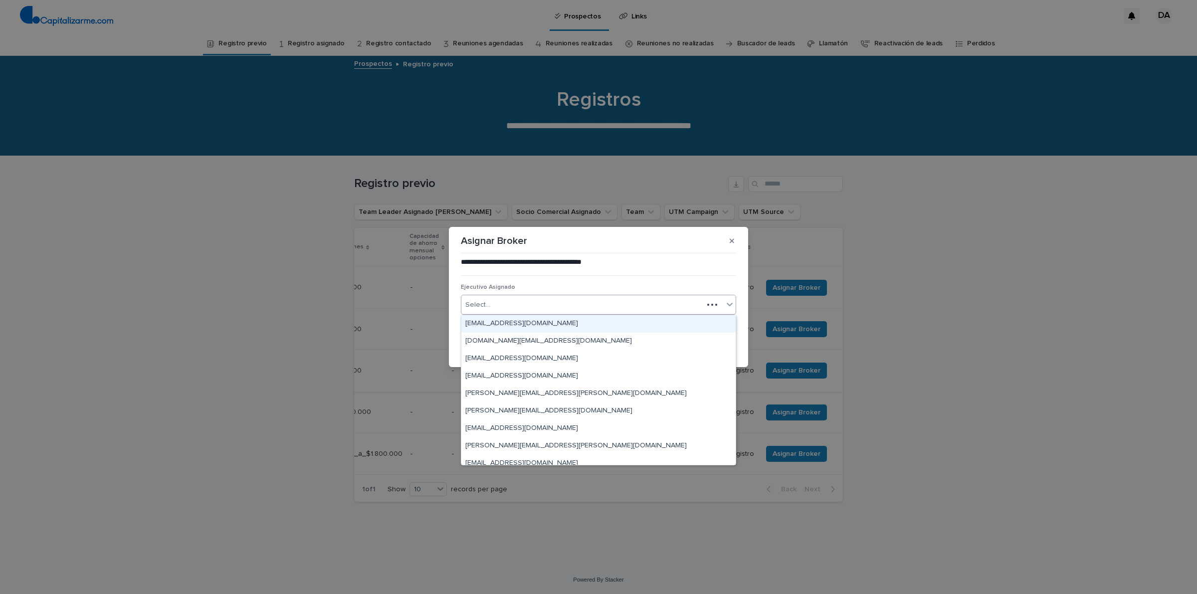
click at [564, 303] on div "Select..." at bounding box center [582, 305] width 242 height 16
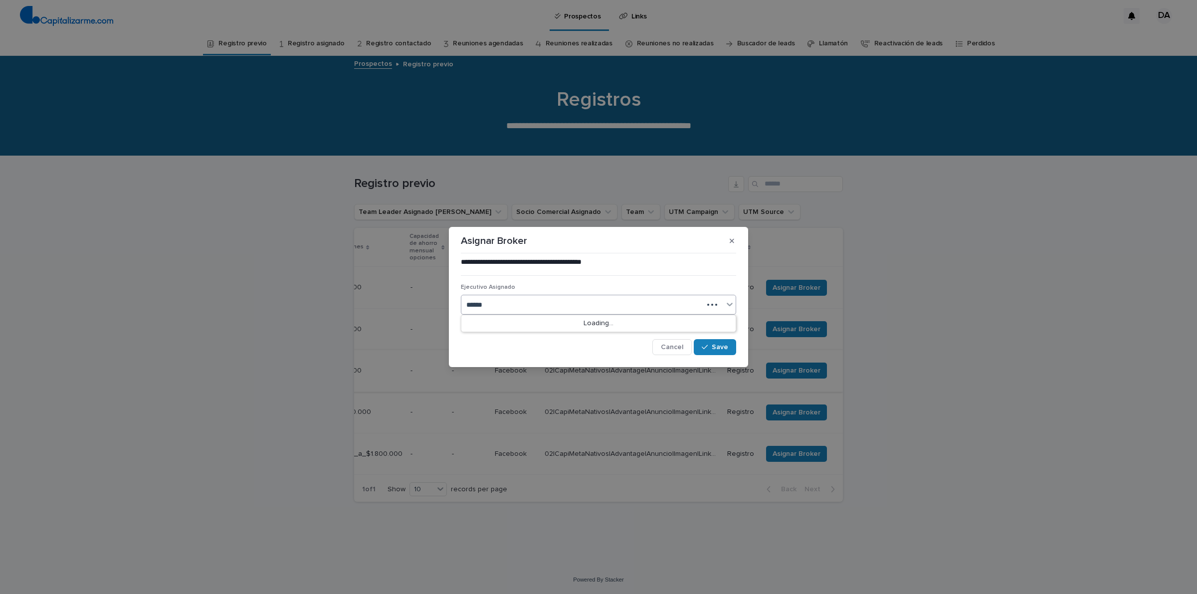
type input "*******"
click at [609, 320] on div "[EMAIL_ADDRESS][PERSON_NAME][DOMAIN_NAME]" at bounding box center [598, 323] width 274 height 17
click at [710, 352] on button "Save" at bounding box center [715, 347] width 42 height 16
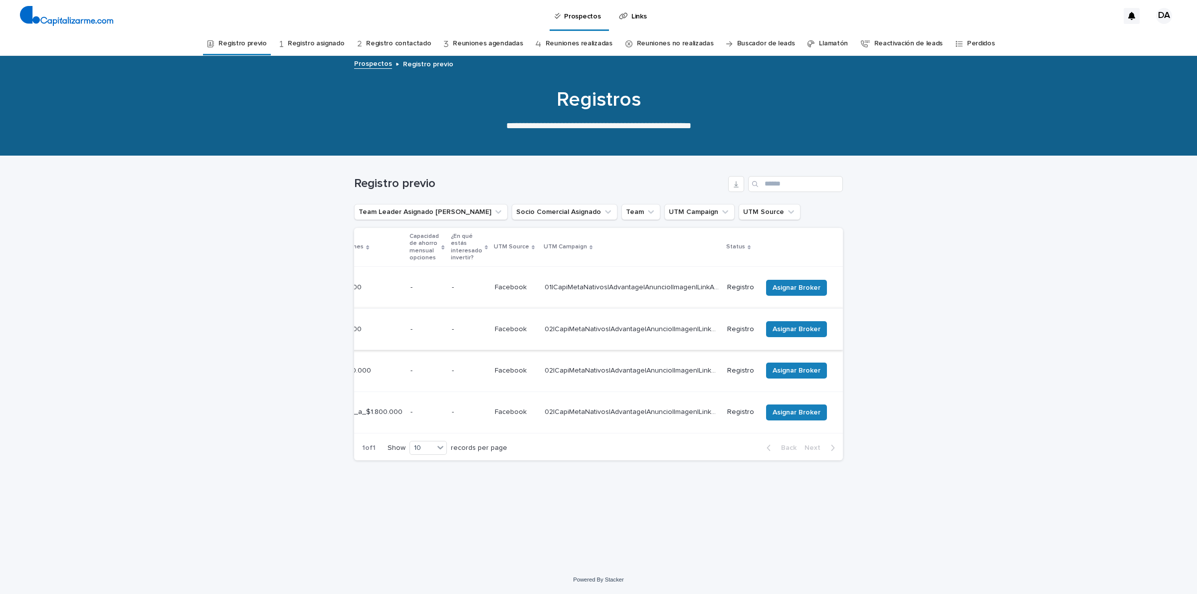
scroll to position [0, 367]
click at [811, 287] on span "Asignar Broker" at bounding box center [797, 288] width 48 height 10
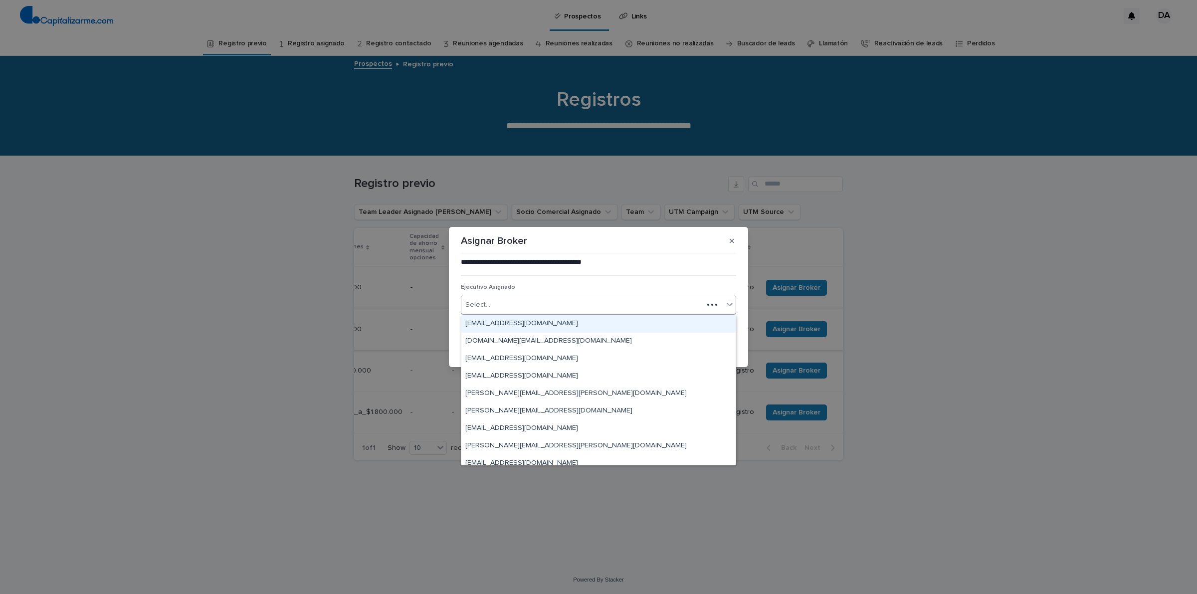
click at [605, 306] on div "Select..." at bounding box center [582, 305] width 242 height 16
type input "********"
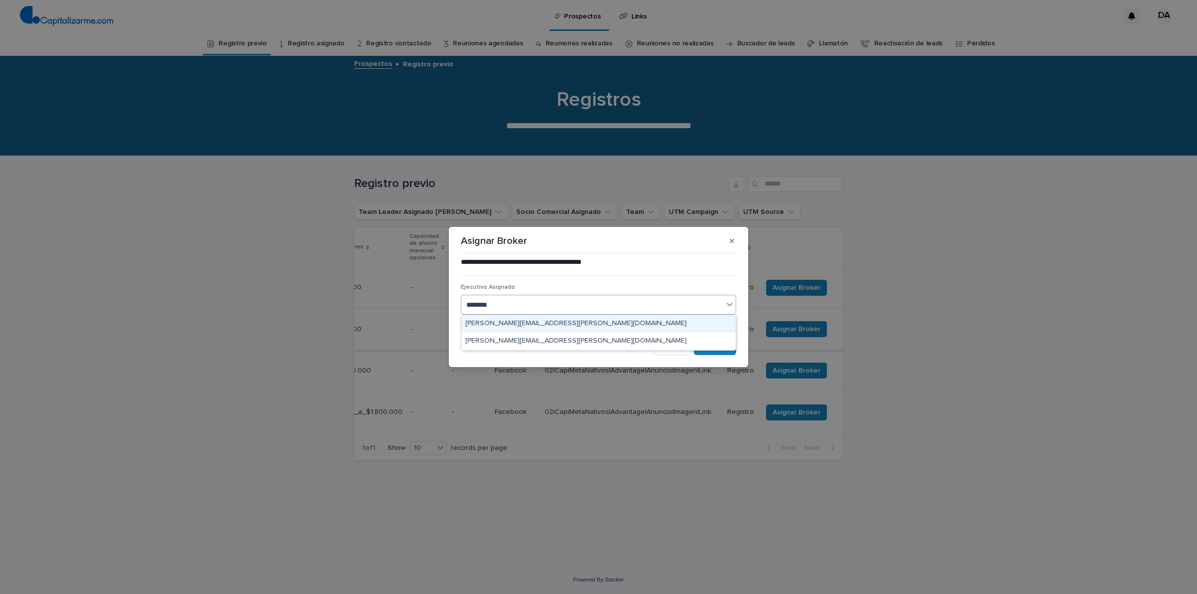
click at [592, 325] on div "[PERSON_NAME][EMAIL_ADDRESS][PERSON_NAME][DOMAIN_NAME]" at bounding box center [598, 323] width 274 height 17
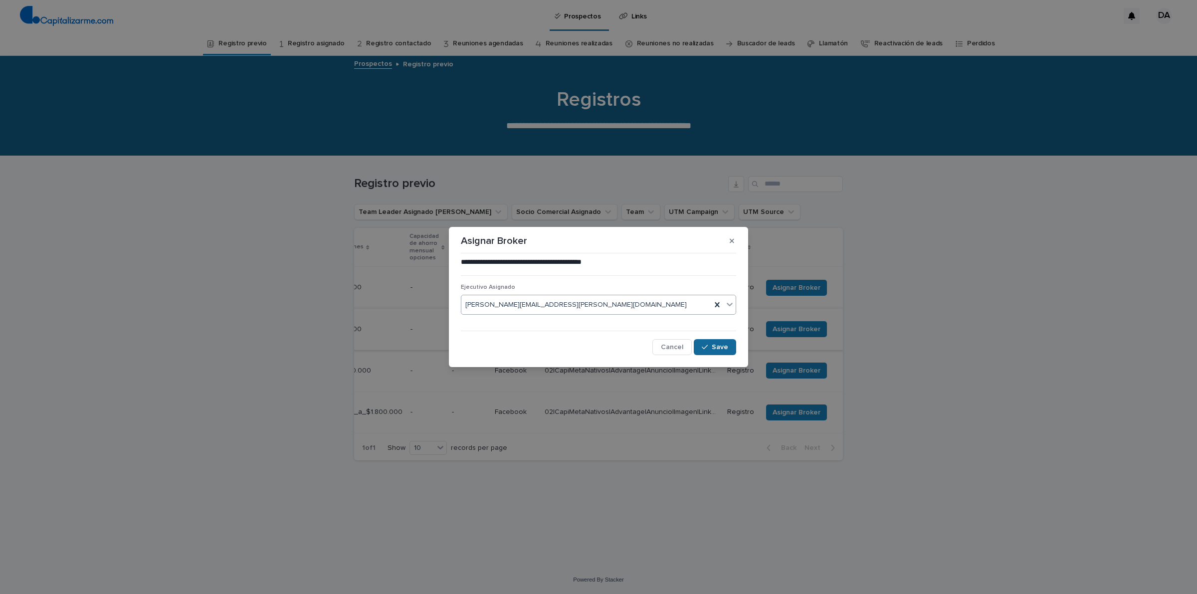
click at [712, 348] on div "button" at bounding box center [707, 347] width 10 height 7
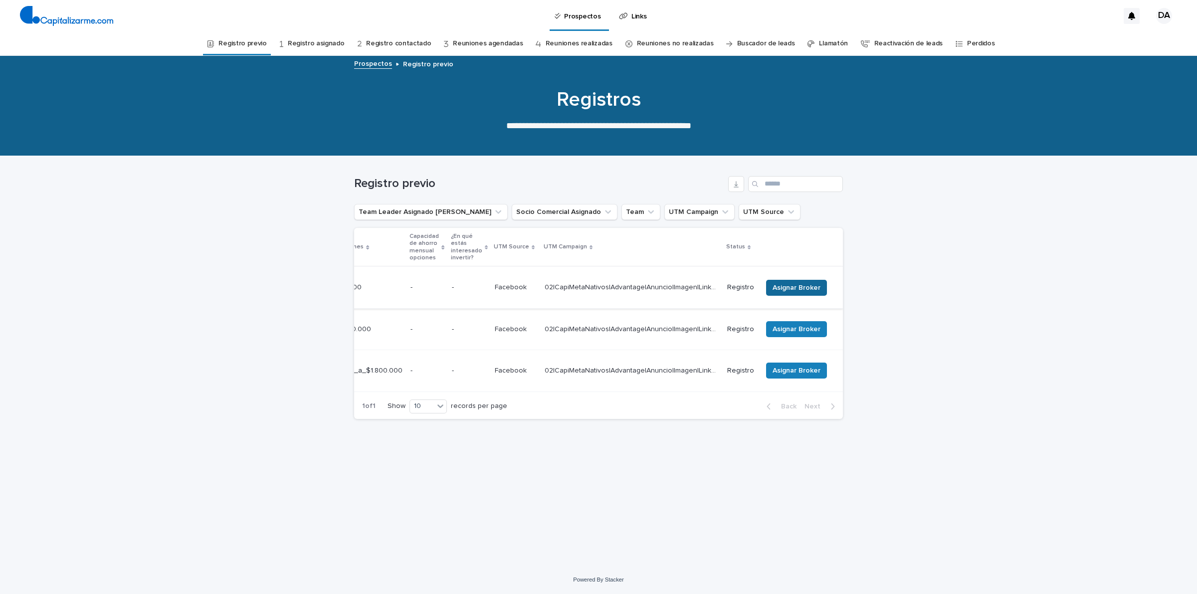
click at [805, 290] on button "Asignar Broker" at bounding box center [796, 288] width 61 height 16
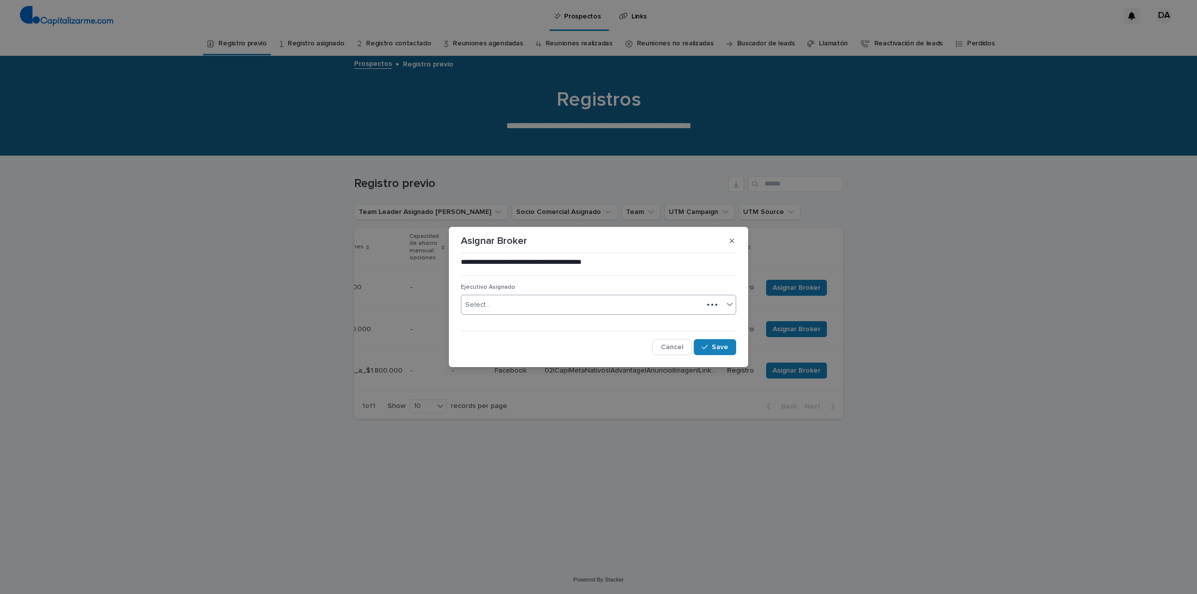
click at [541, 303] on div "Select..." at bounding box center [582, 305] width 242 height 16
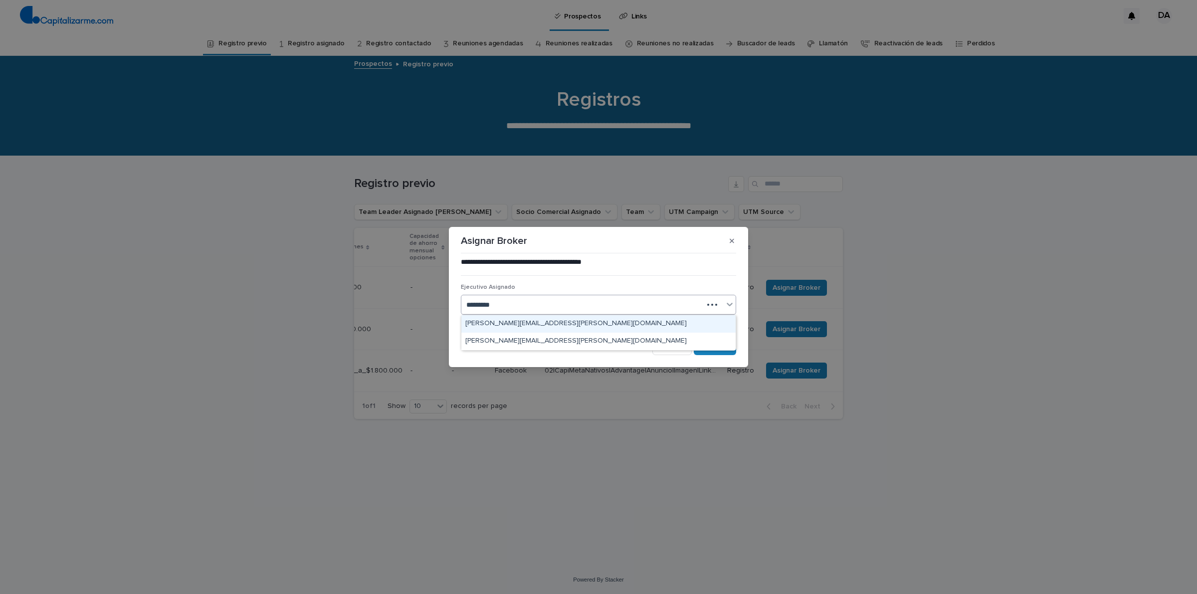
type input "**********"
click at [591, 324] on div "[PERSON_NAME][EMAIL_ADDRESS][PERSON_NAME][DOMAIN_NAME]" at bounding box center [598, 323] width 274 height 17
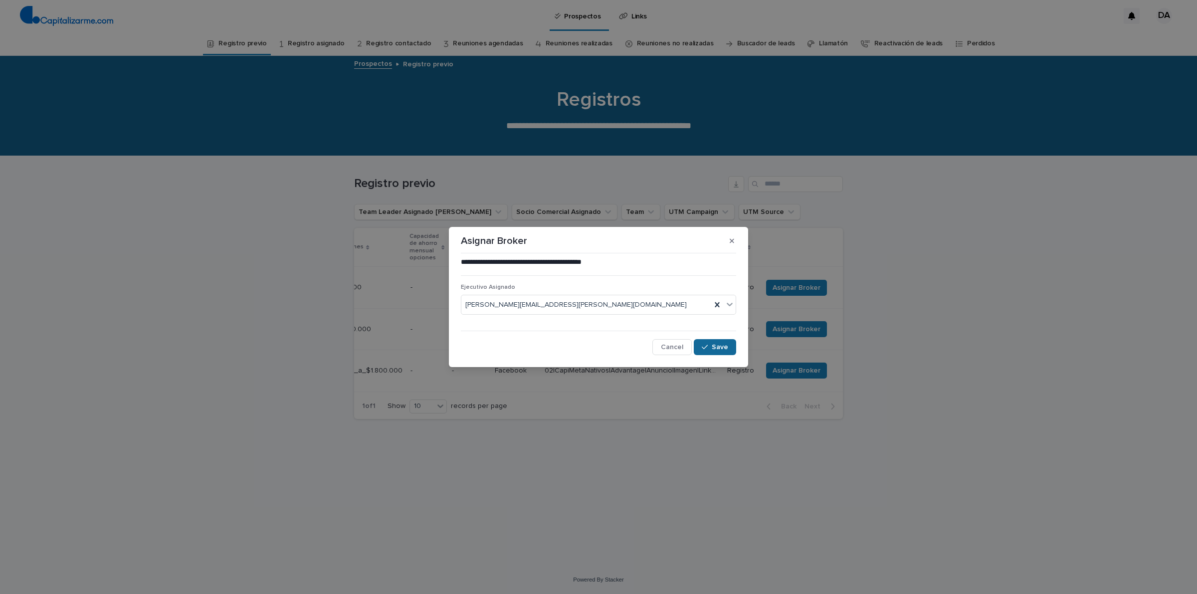
click at [721, 345] on span "Save" at bounding box center [720, 347] width 16 height 7
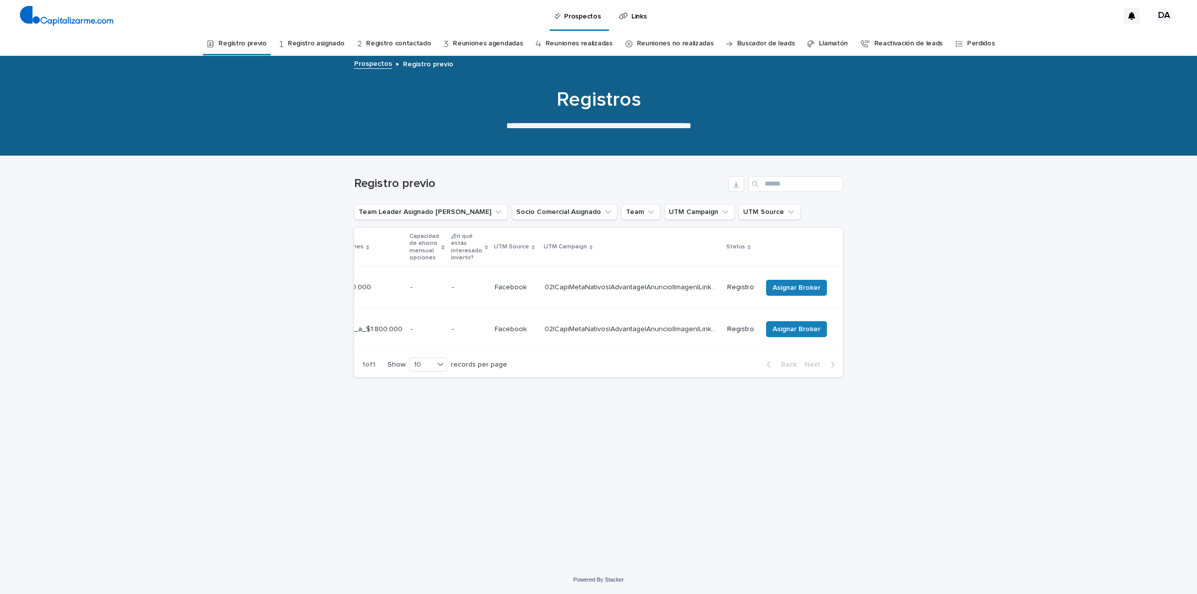
scroll to position [0, 353]
click at [822, 282] on button "Asignar Broker" at bounding box center [796, 288] width 61 height 16
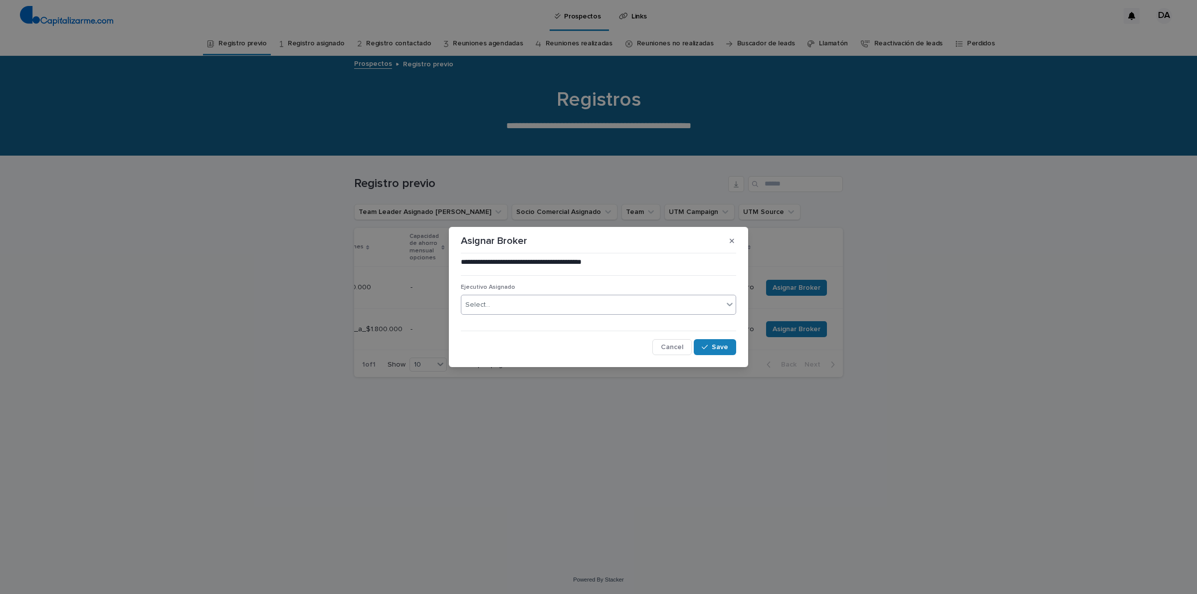
click at [595, 306] on div "Select..." at bounding box center [592, 305] width 262 height 16
type input "*******"
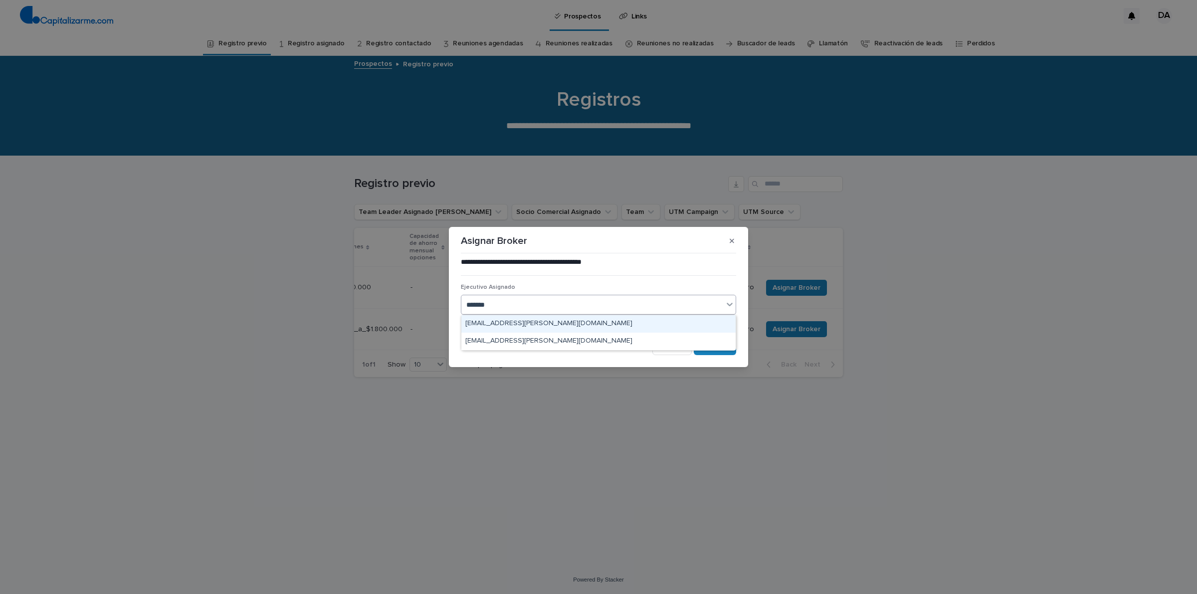
click at [609, 323] on div "[EMAIL_ADDRESS][PERSON_NAME][DOMAIN_NAME]" at bounding box center [598, 323] width 274 height 17
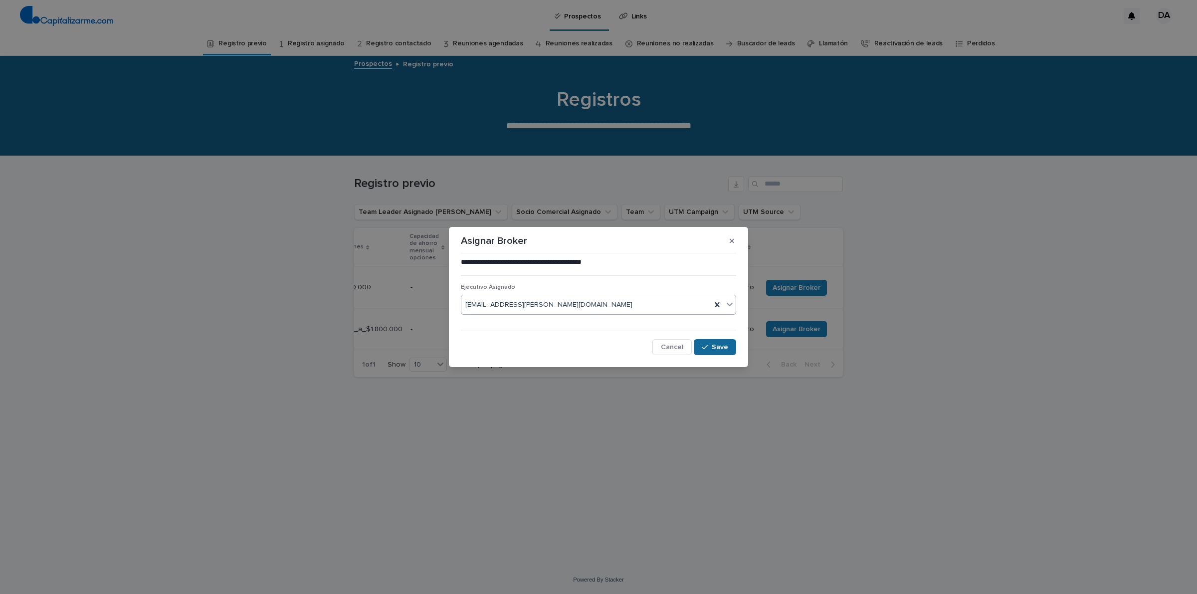
click at [716, 346] on span "Save" at bounding box center [720, 347] width 16 height 7
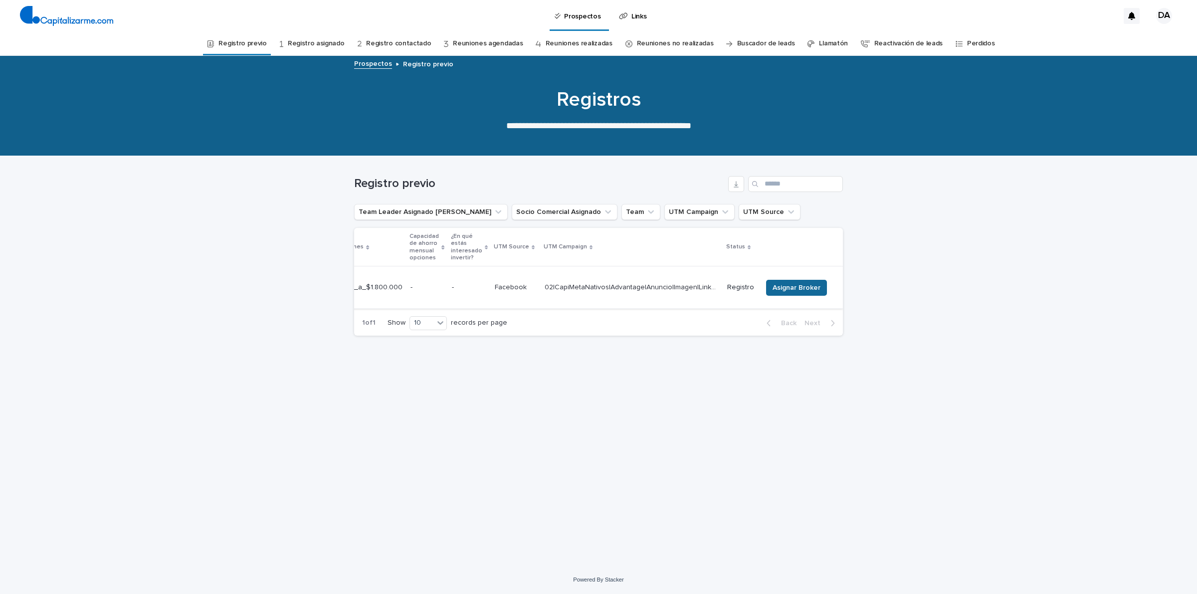
click at [810, 283] on span "Asignar Broker" at bounding box center [797, 288] width 48 height 10
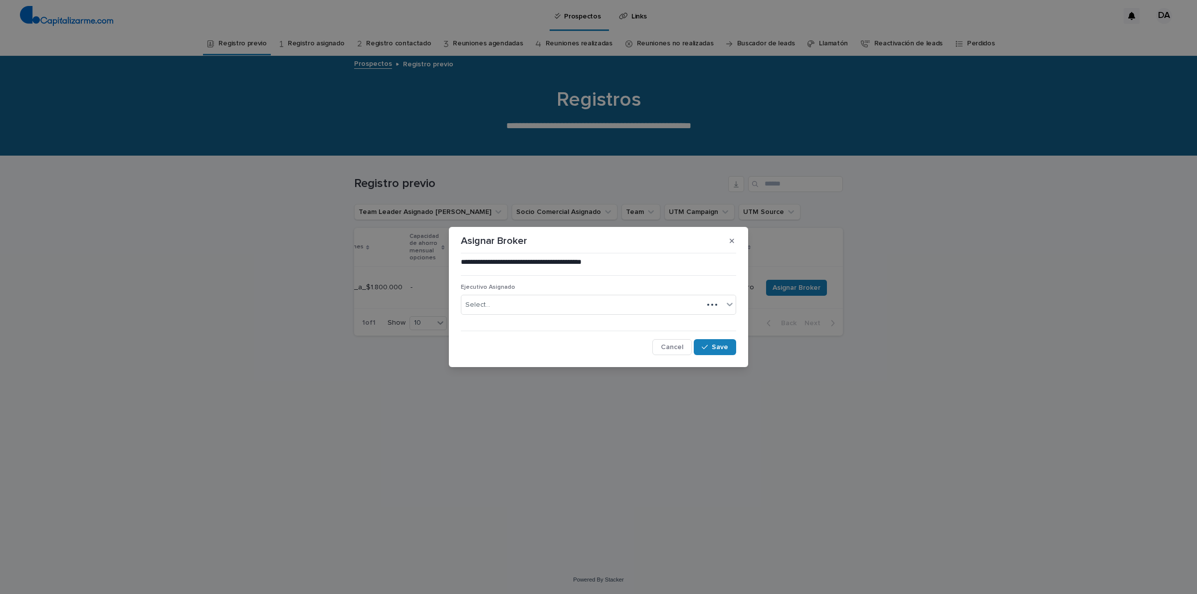
click at [616, 308] on div "Select..." at bounding box center [582, 305] width 242 height 16
type input "*******"
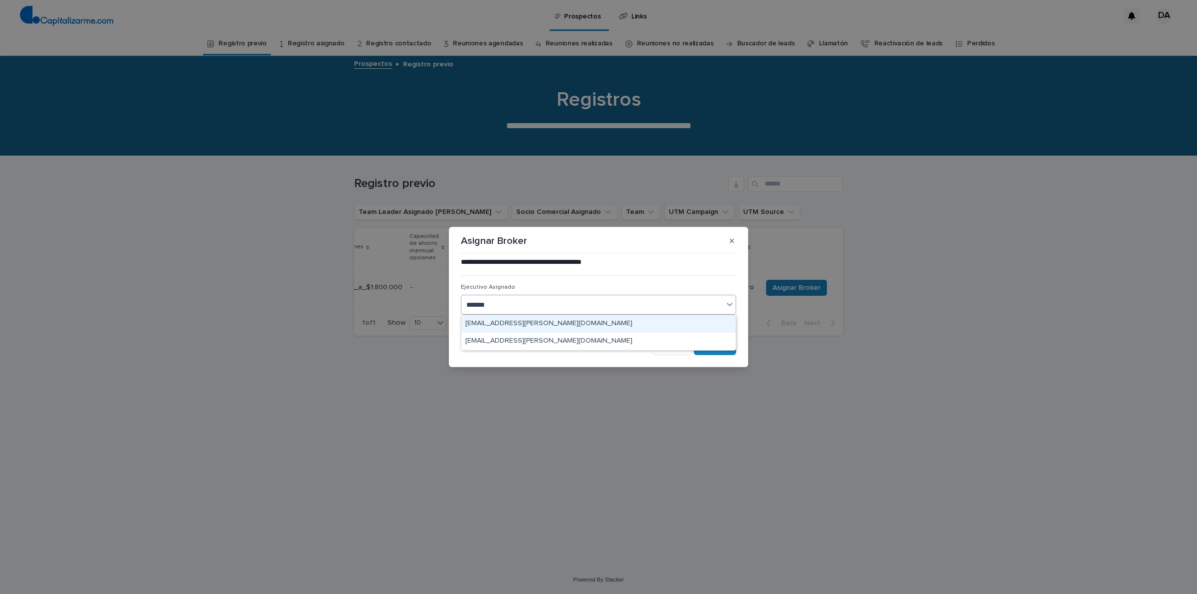
click at [609, 324] on div "[EMAIL_ADDRESS][PERSON_NAME][DOMAIN_NAME]" at bounding box center [598, 323] width 274 height 17
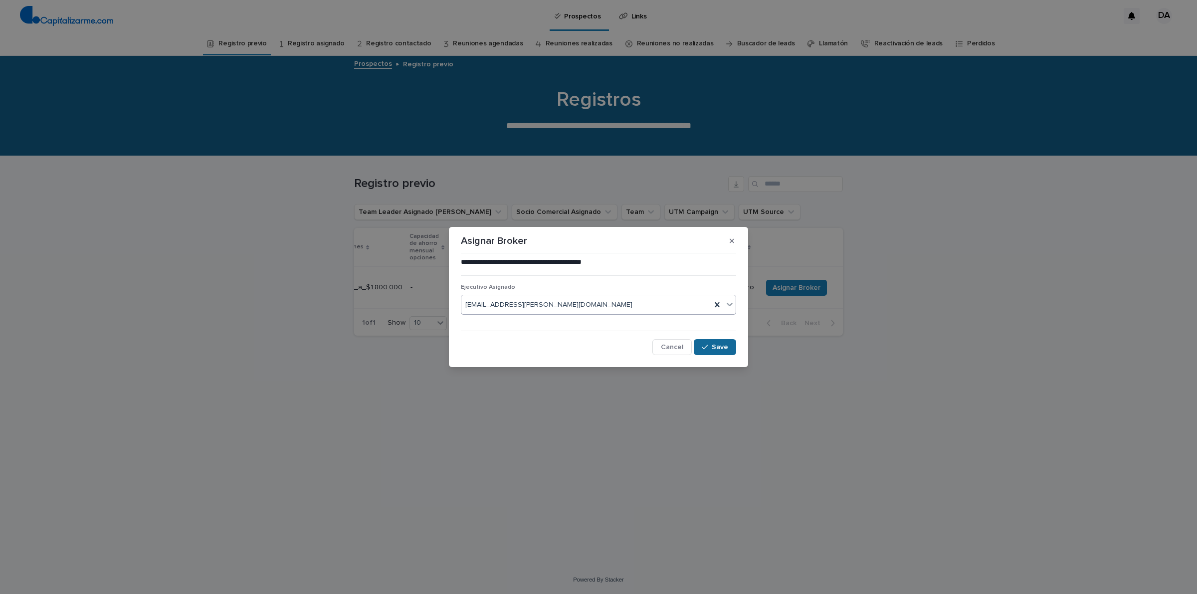
click at [721, 350] on span "Save" at bounding box center [720, 347] width 16 height 7
